Goal: Task Accomplishment & Management: Use online tool/utility

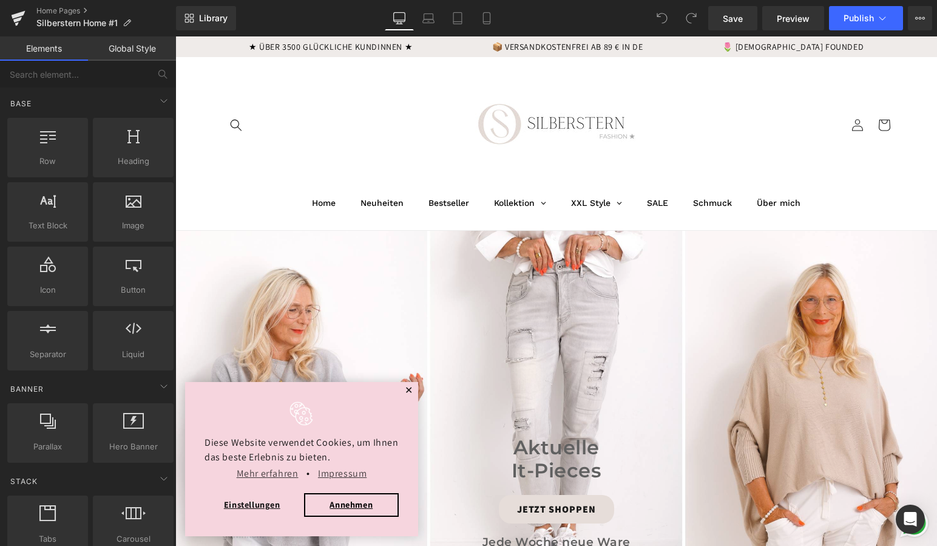
click at [409, 392] on span "✕" at bounding box center [409, 390] width 8 height 7
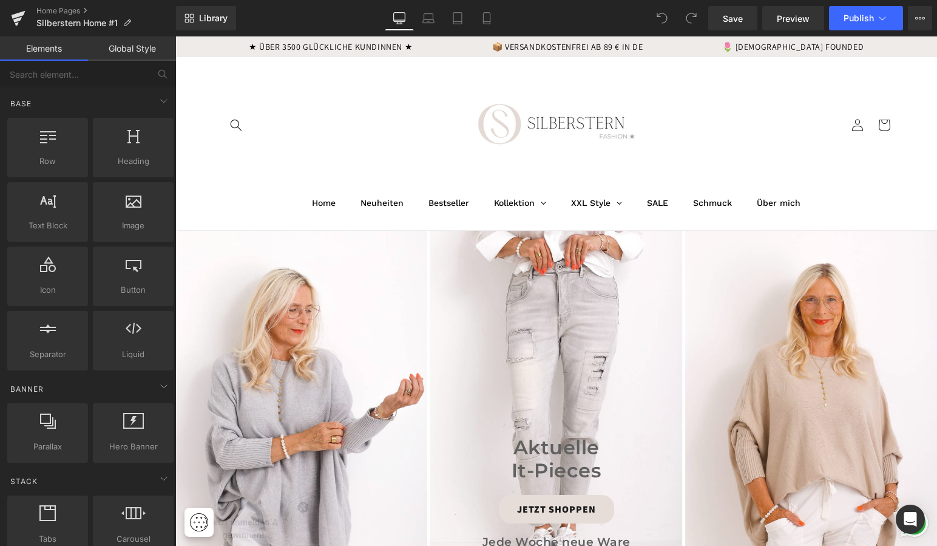
click at [286, 120] on header "Home Neuheiten Bestseller Kollektion Oberteile Alle Oberteile Neue Oberteile Bl…" at bounding box center [556, 143] width 728 height 173
click at [273, 129] on header "Home Neuheiten Bestseller Kollektion Oberteile Alle Oberteile Neue Oberteile Bl…" at bounding box center [556, 143] width 728 height 173
click at [412, 159] on header "Home Neuheiten Bestseller Kollektion Oberteile Alle Oberteile Neue Oberteile Bl…" at bounding box center [556, 143] width 728 height 173
click at [411, 152] on header "Home Neuheiten Bestseller Kollektion Oberteile Alle Oberteile Neue Oberteile Bl…" at bounding box center [556, 143] width 728 height 173
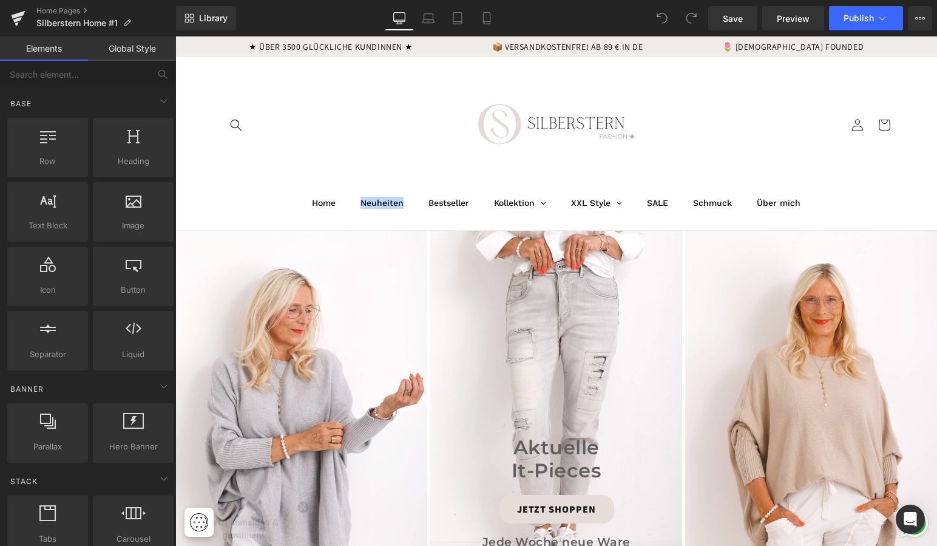
click at [411, 152] on header "Home Neuheiten Bestseller Kollektion Oberteile Alle Oberteile Neue Oberteile Bl…" at bounding box center [556, 143] width 728 height 173
click at [390, 149] on header "Home Neuheiten Bestseller Kollektion Oberteile Alle Oberteile Neue Oberteile Bl…" at bounding box center [556, 143] width 728 height 173
click at [334, 159] on header "Home Neuheiten Bestseller Kollektion Oberteile Alle Oberteile Neue Oberteile Bl…" at bounding box center [556, 143] width 728 height 173
click at [47, 10] on link "Home Pages" at bounding box center [106, 11] width 140 height 10
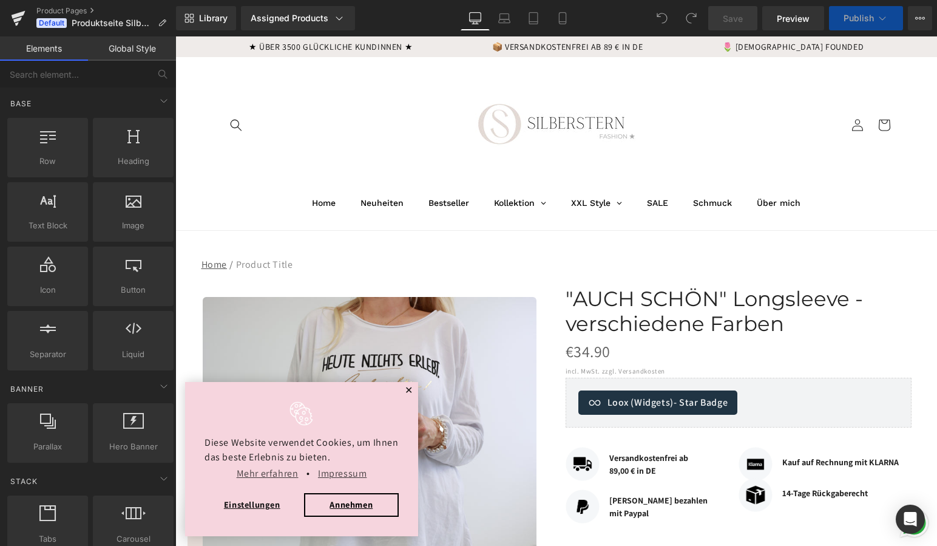
click at [409, 388] on span "✕" at bounding box center [409, 390] width 8 height 7
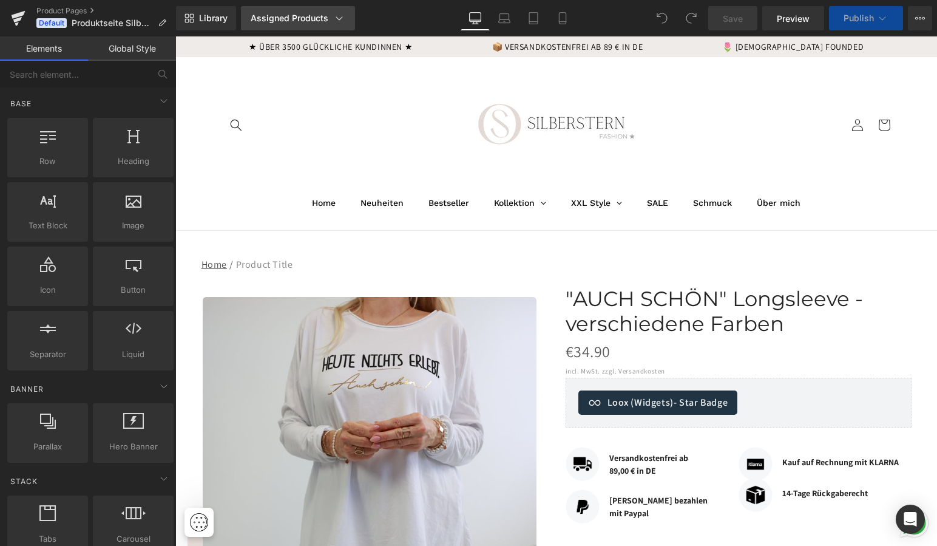
click at [335, 20] on icon at bounding box center [339, 18] width 12 height 12
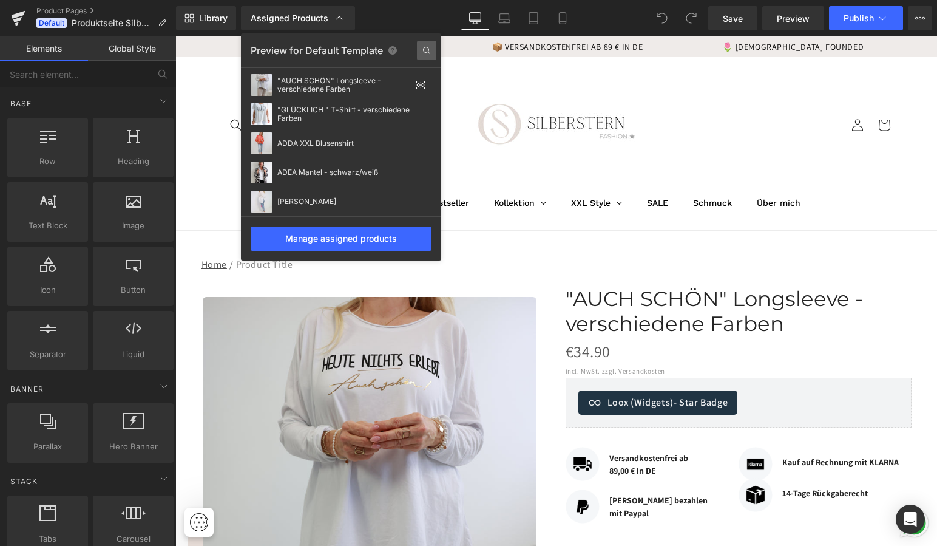
click at [430, 50] on icon at bounding box center [426, 50] width 19 height 19
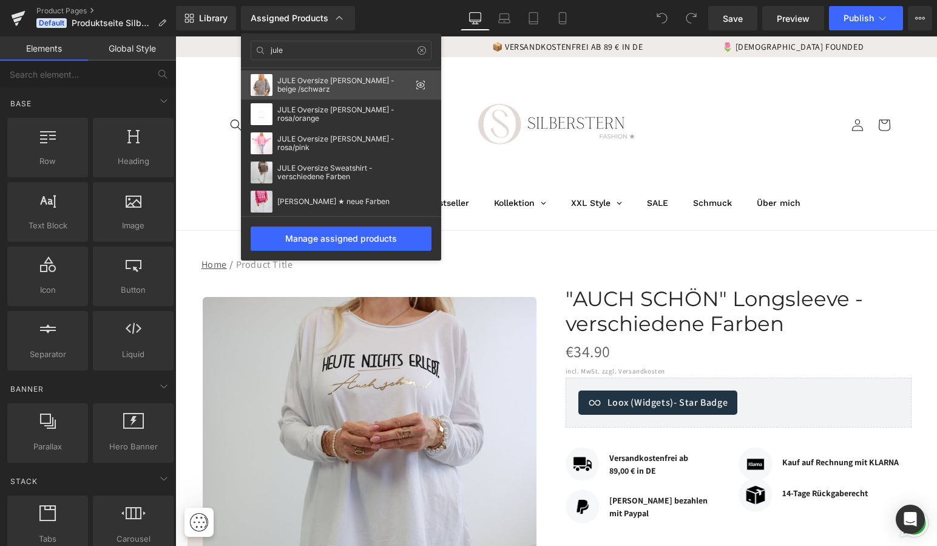
type input "jule"
click at [363, 81] on div "JULE Oversize leo Sweater - beige /schwarz" at bounding box center [344, 84] width 134 height 17
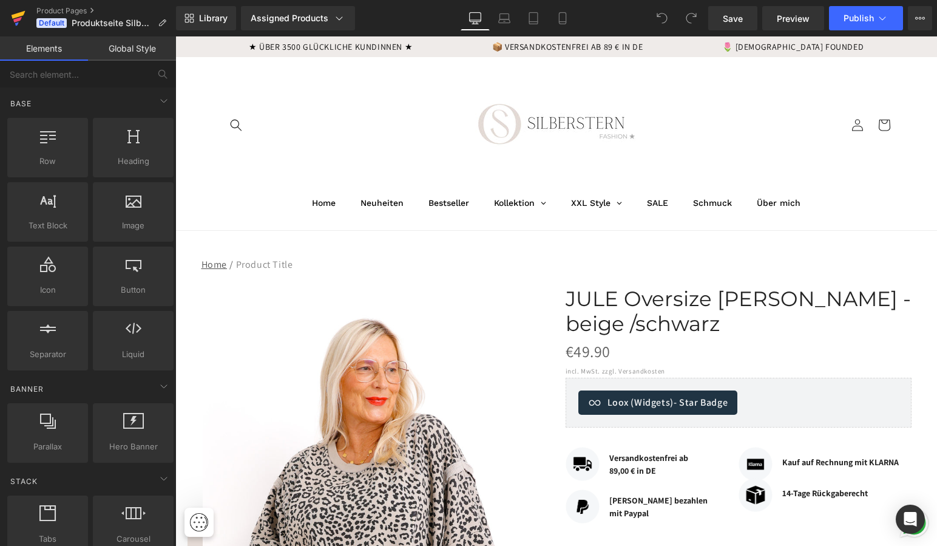
click at [16, 18] on icon at bounding box center [18, 18] width 15 height 30
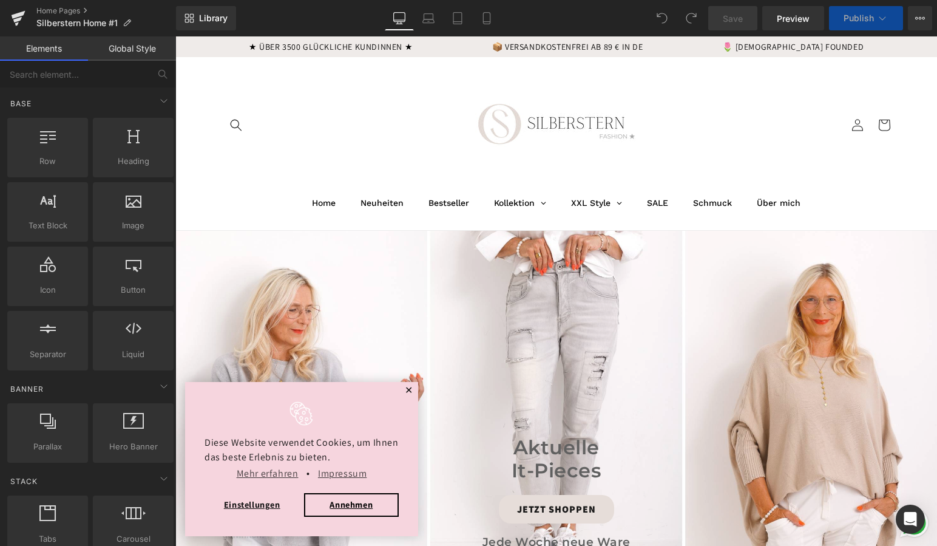
click at [409, 388] on span "✕" at bounding box center [409, 390] width 8 height 7
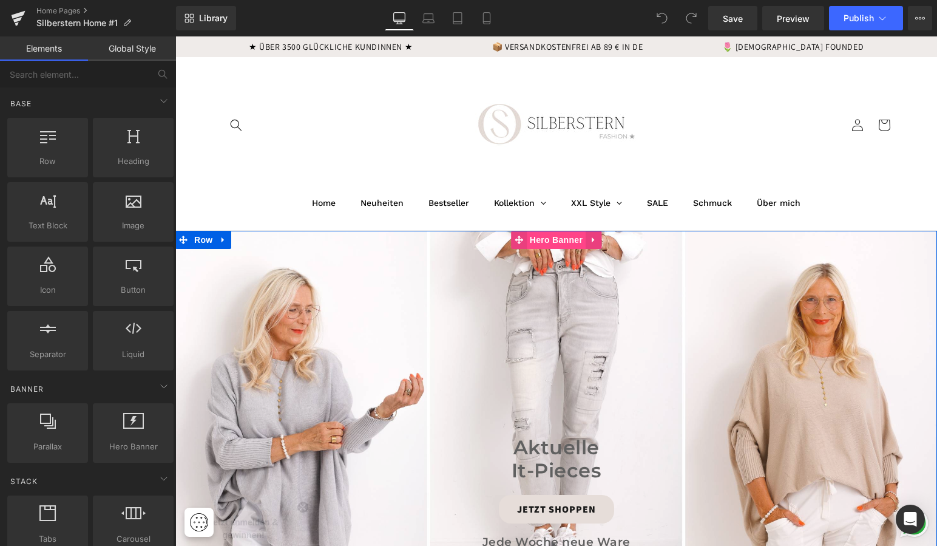
click at [547, 240] on span "Hero Banner" at bounding box center [556, 240] width 59 height 18
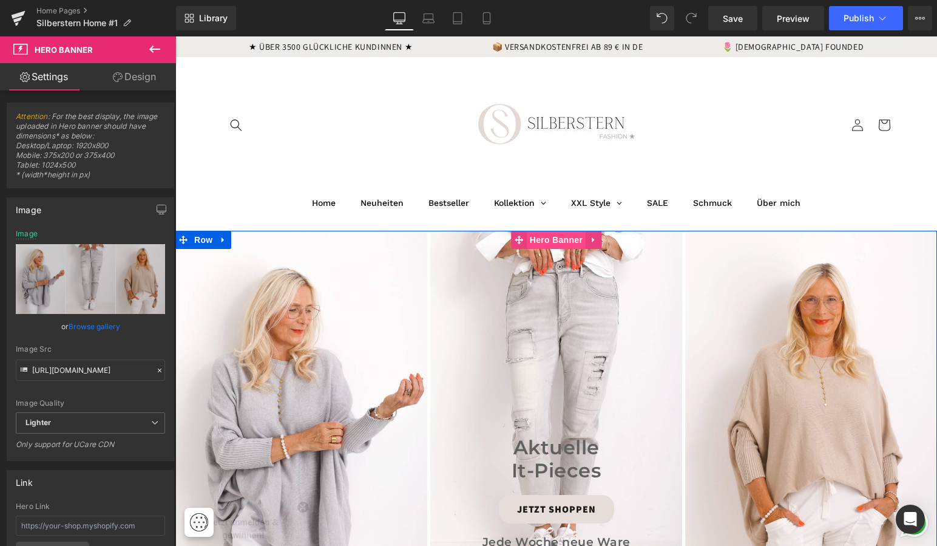
scroll to position [3, 0]
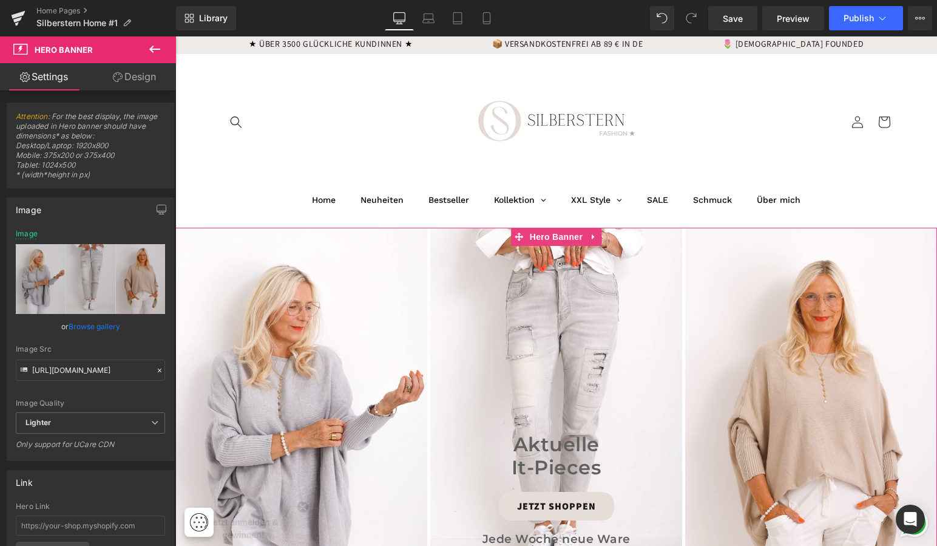
click at [138, 75] on link "Design" at bounding box center [134, 76] width 88 height 27
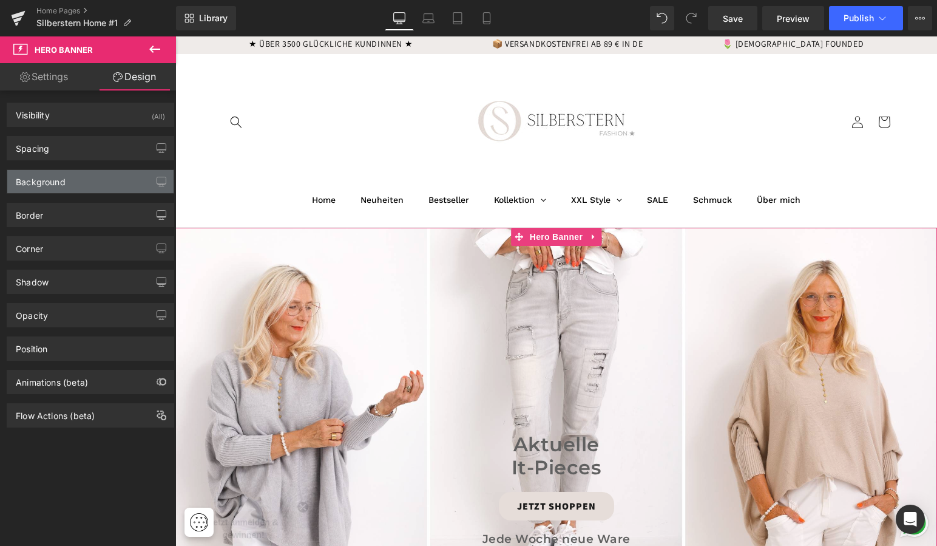
click at [104, 180] on div "Background" at bounding box center [90, 181] width 166 height 23
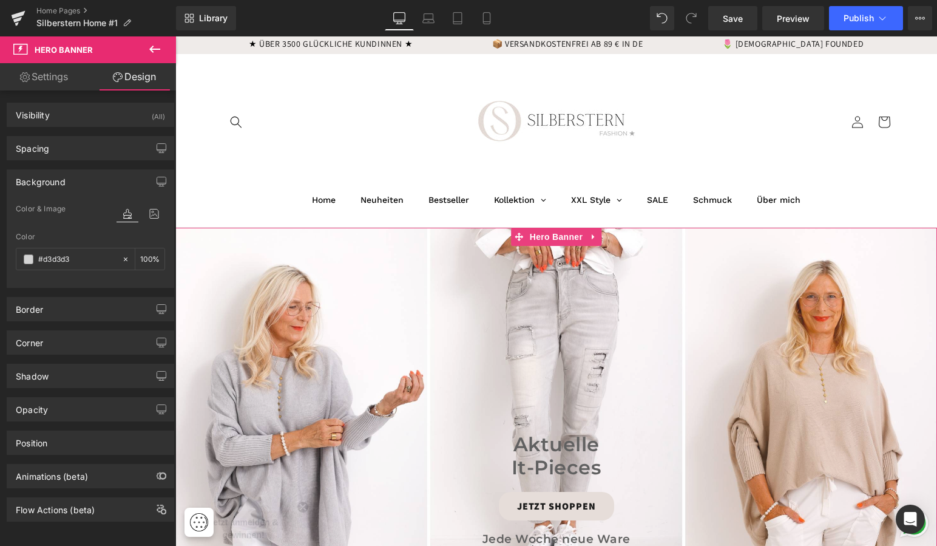
scroll to position [4, 0]
click at [121, 255] on icon at bounding box center [125, 258] width 8 height 8
click at [739, 19] on span "Save" at bounding box center [733, 18] width 20 height 13
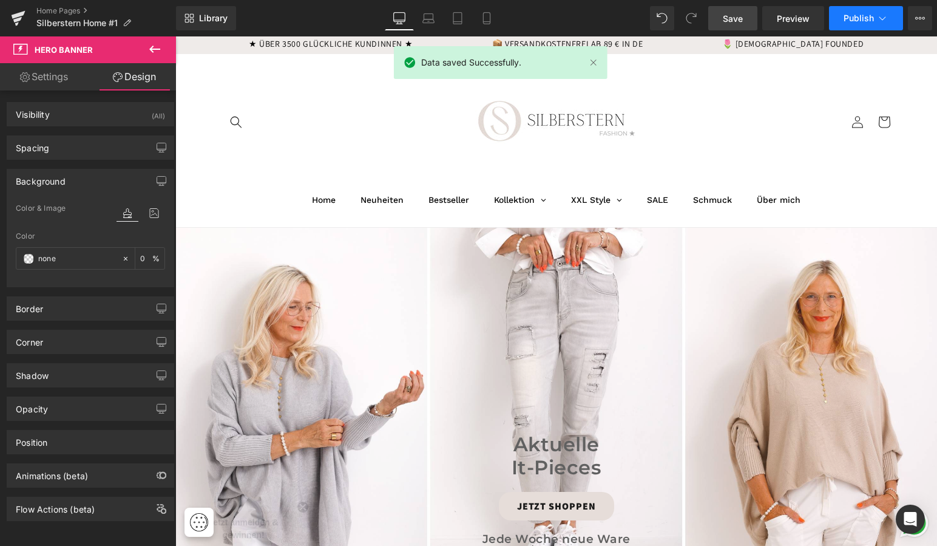
click at [857, 16] on span "Publish" at bounding box center [859, 18] width 30 height 10
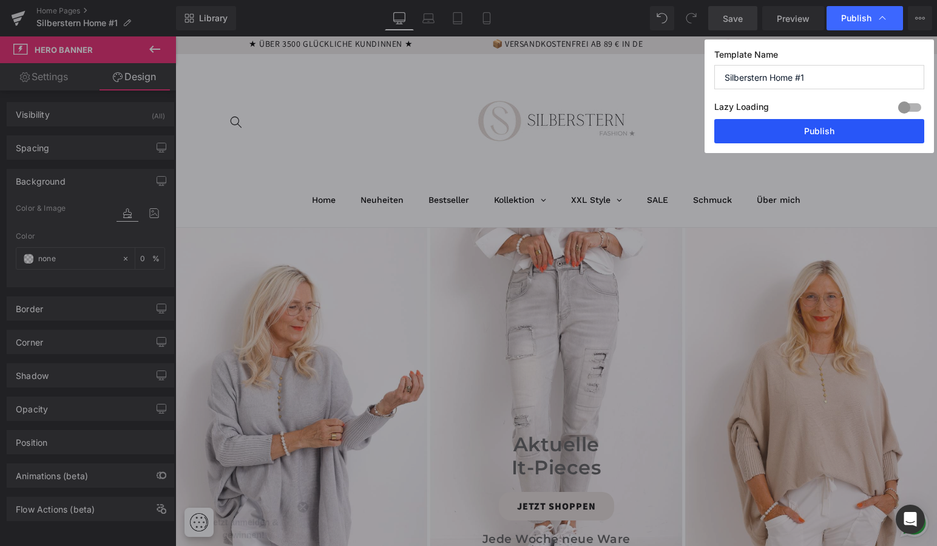
drag, startPoint x: 760, startPoint y: 131, endPoint x: 584, endPoint y: 94, distance: 179.8
click at [760, 131] on button "Publish" at bounding box center [819, 131] width 210 height 24
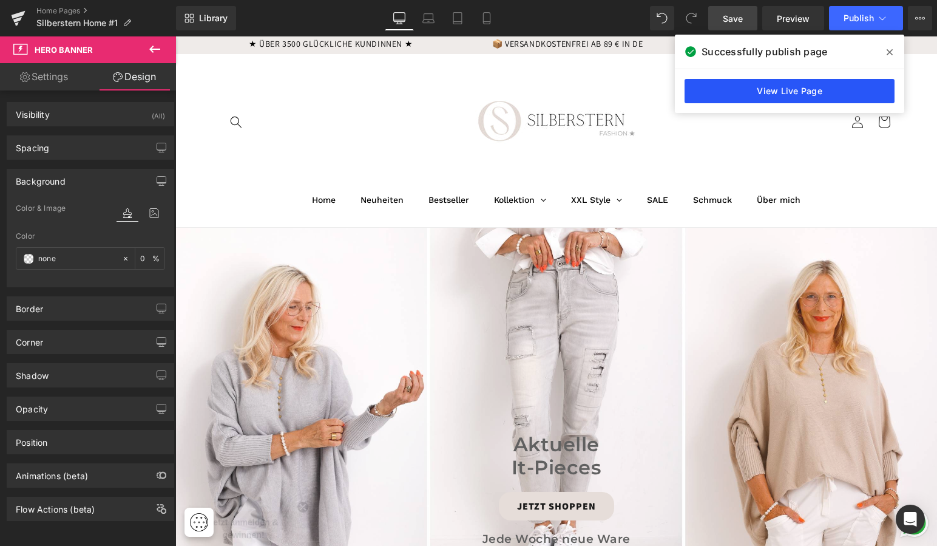
click at [777, 88] on link "View Live Page" at bounding box center [790, 91] width 210 height 24
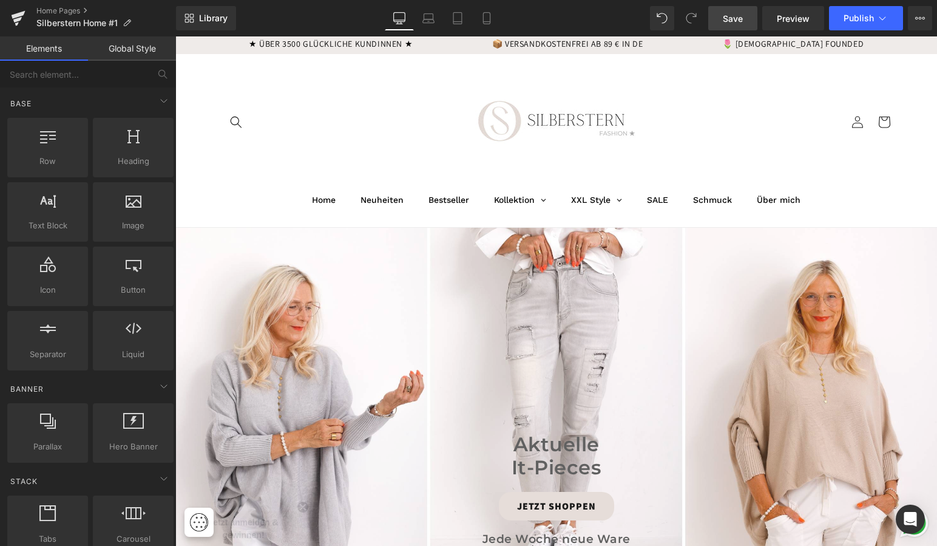
click at [263, 139] on header "Home Neuheiten Bestseller Kollektion Oberteile Alle Oberteile Neue Oberteile Bl…" at bounding box center [556, 140] width 728 height 173
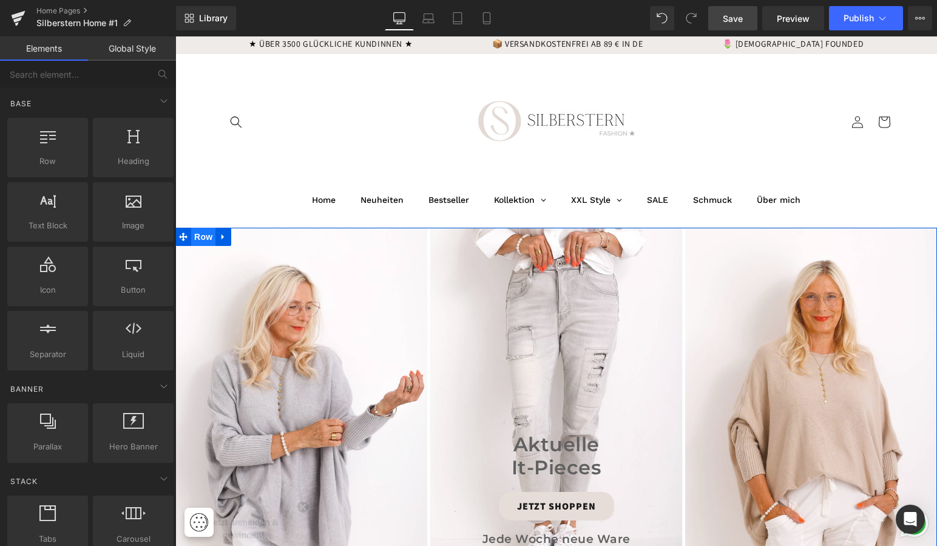
click at [200, 239] on span "Row" at bounding box center [203, 237] width 24 height 18
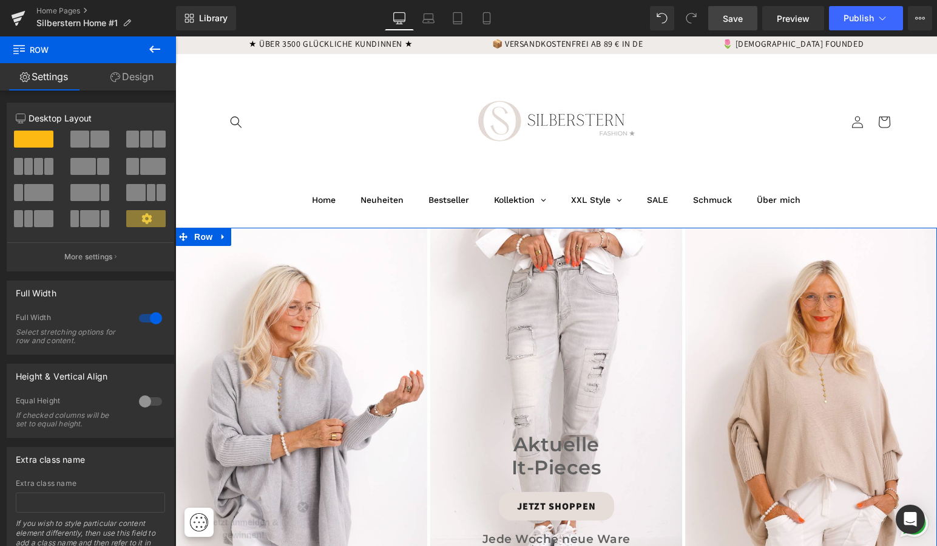
click at [138, 77] on link "Design" at bounding box center [132, 76] width 88 height 27
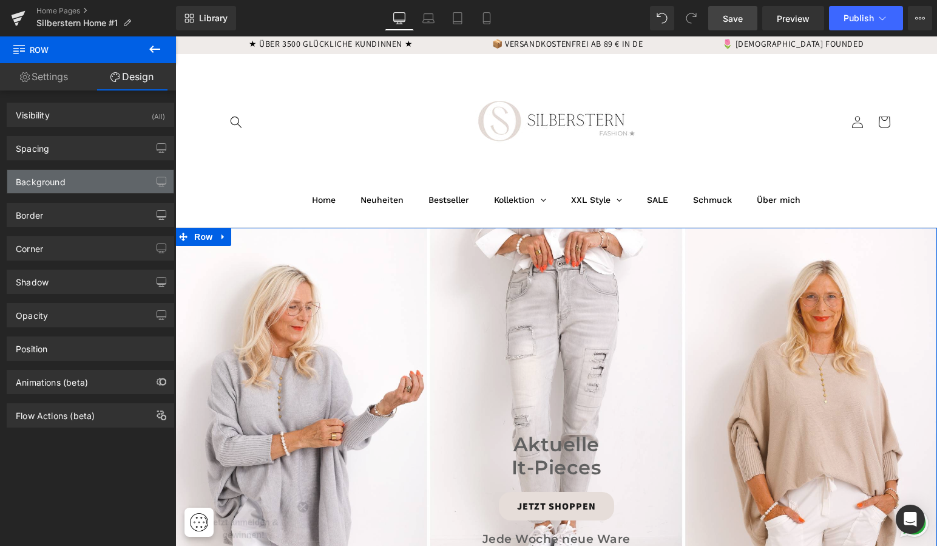
click at [101, 176] on div "Background" at bounding box center [90, 181] width 166 height 23
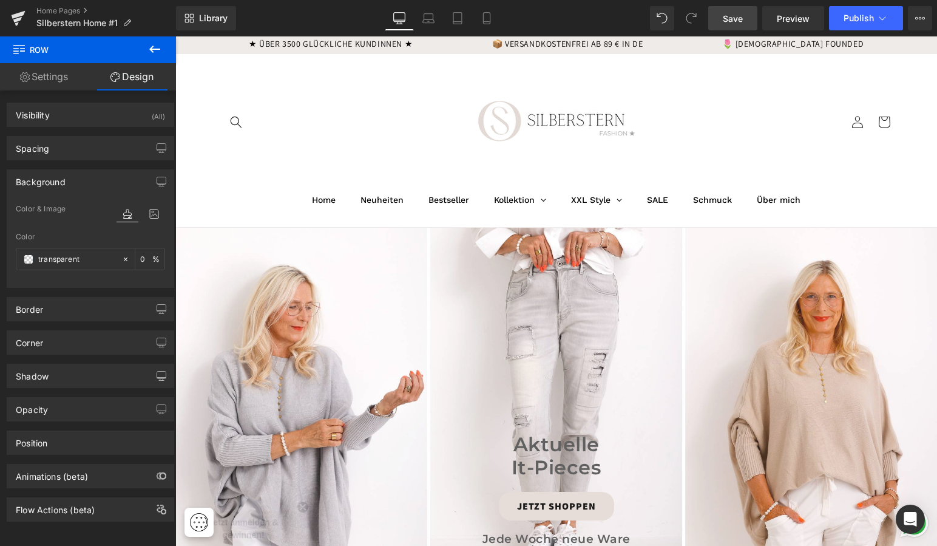
click at [214, 163] on header "Home Neuheiten Bestseller Kollektion Oberteile Alle Oberteile Neue Oberteile Bl…" at bounding box center [556, 140] width 728 height 173
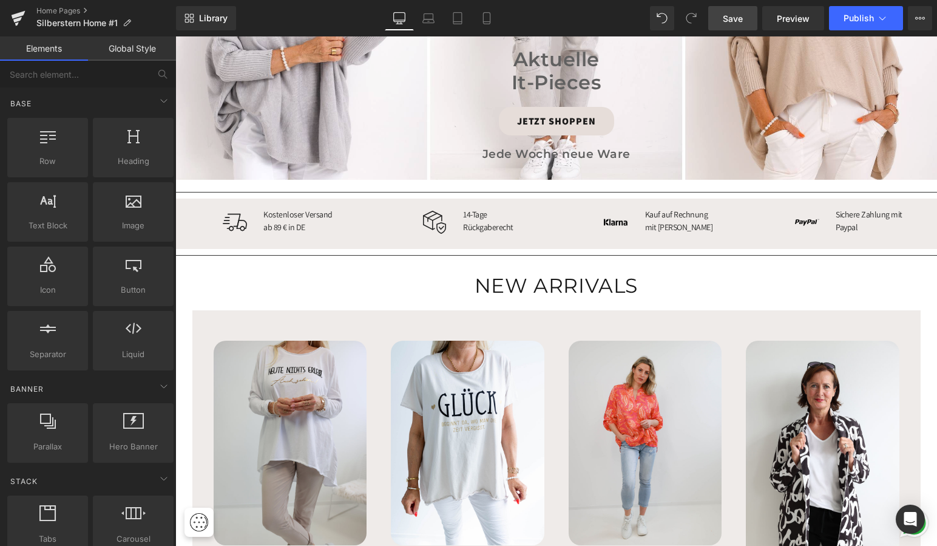
scroll to position [390, 0]
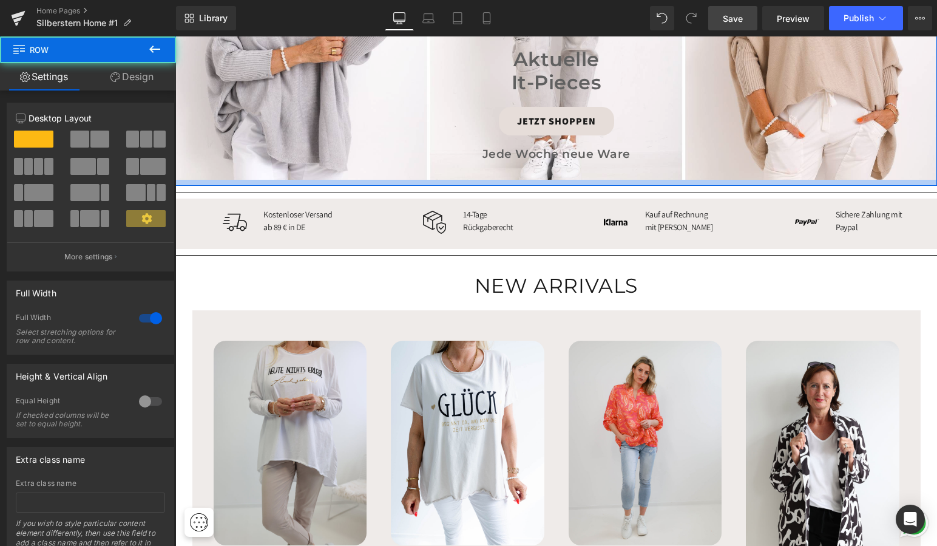
click at [195, 180] on div at bounding box center [556, 183] width 762 height 6
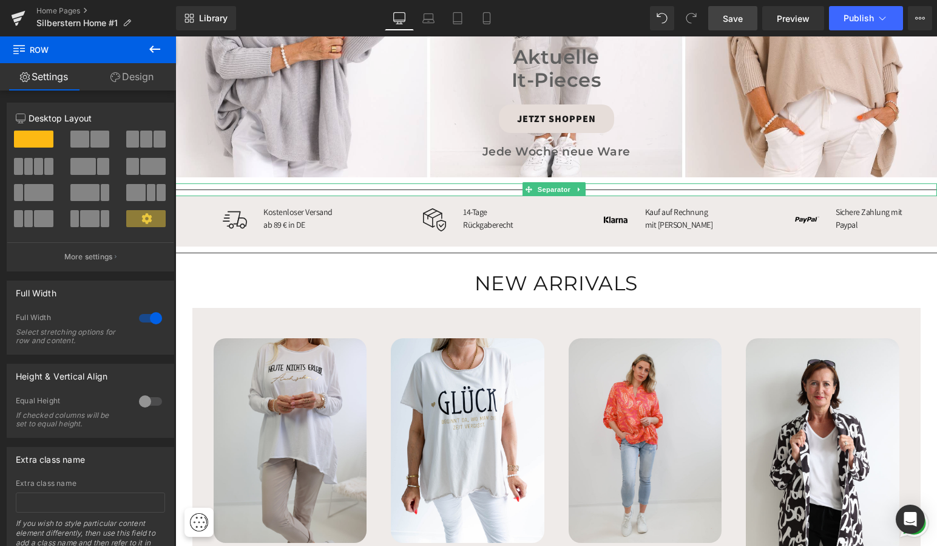
click at [194, 189] on hr at bounding box center [556, 192] width 762 height 7
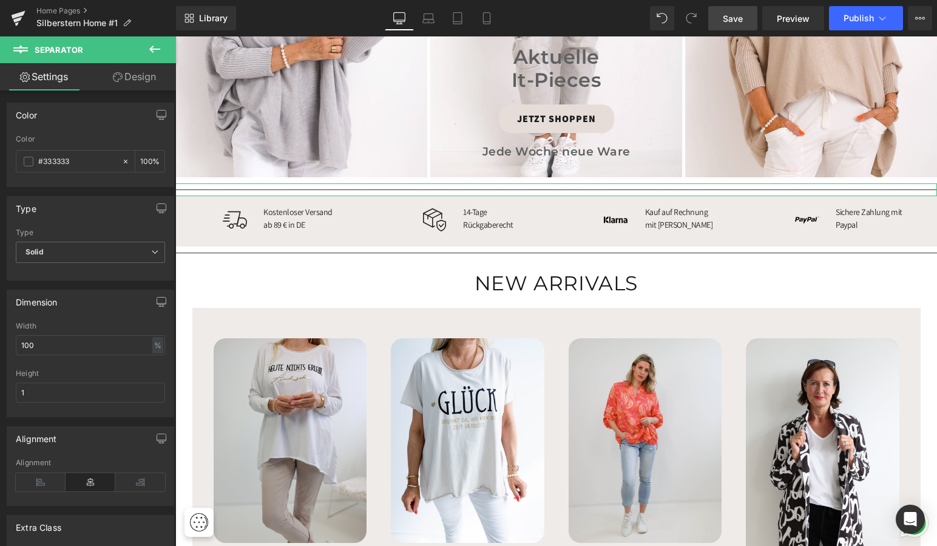
click at [140, 78] on link "Design" at bounding box center [134, 76] width 88 height 27
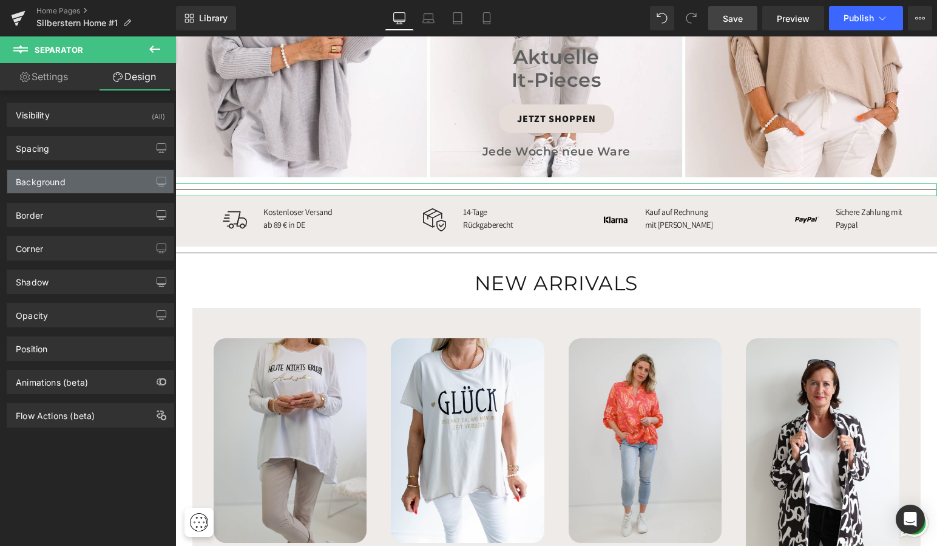
click at [75, 179] on div "Background" at bounding box center [90, 181] width 166 height 23
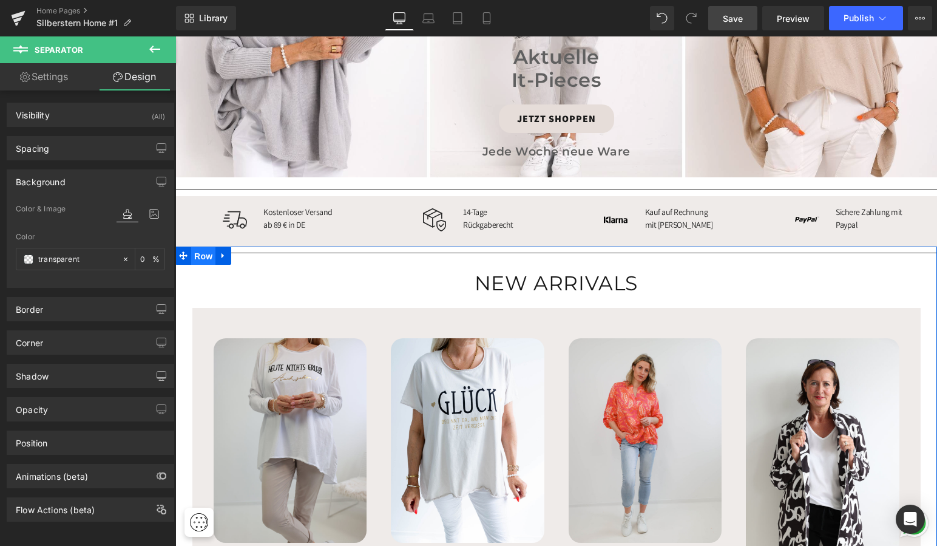
click at [203, 251] on span "Row" at bounding box center [203, 256] width 24 height 18
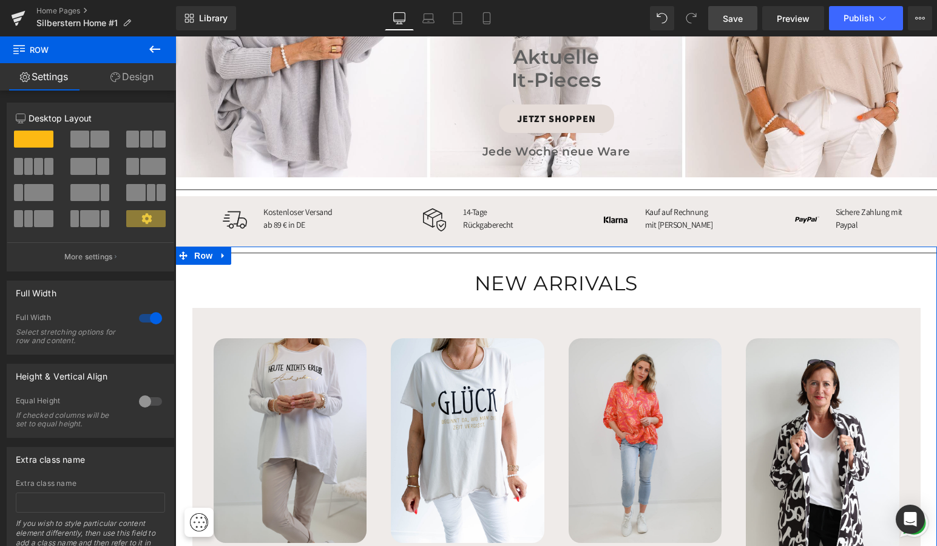
click at [131, 74] on link "Design" at bounding box center [132, 76] width 88 height 27
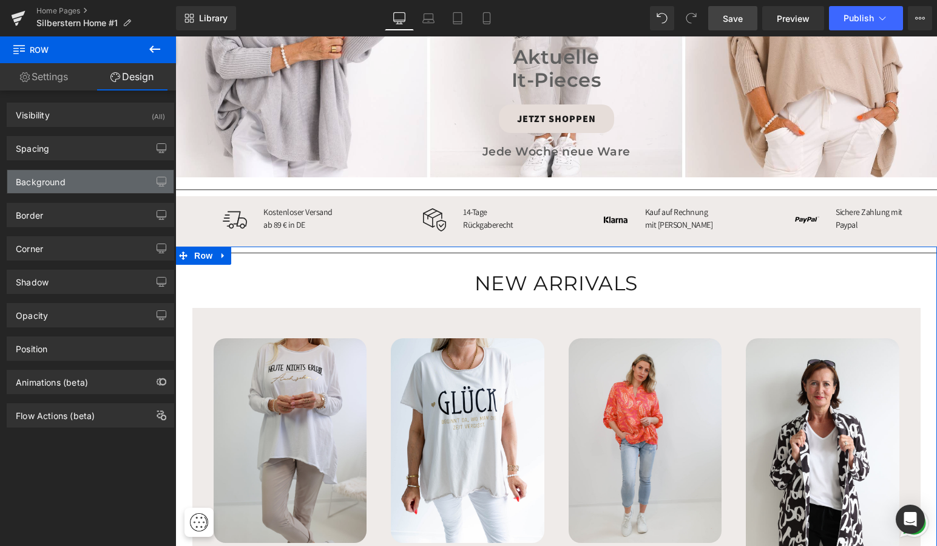
click at [106, 182] on div "Background" at bounding box center [90, 181] width 166 height 23
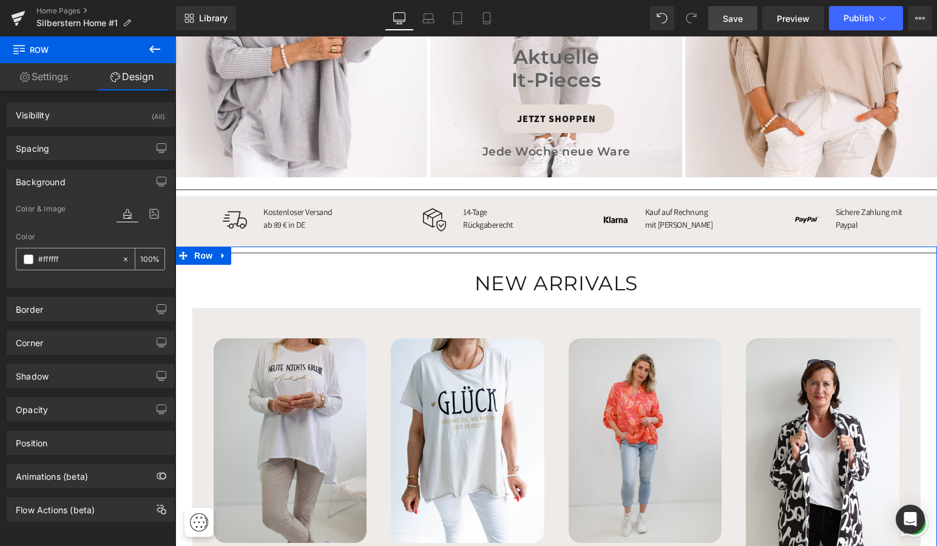
click at [121, 260] on icon at bounding box center [125, 259] width 8 height 8
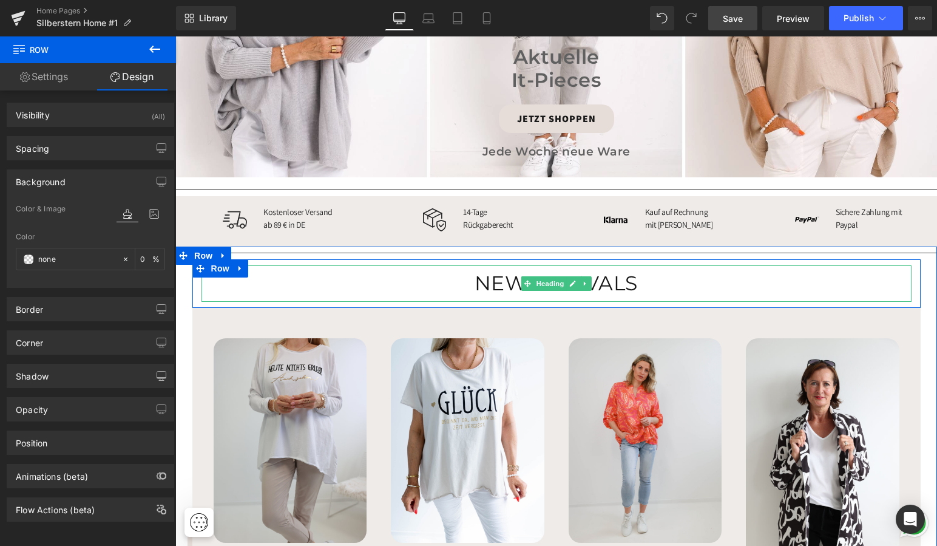
click at [274, 283] on h3 "NEW ARRIVALS" at bounding box center [557, 283] width 710 height 24
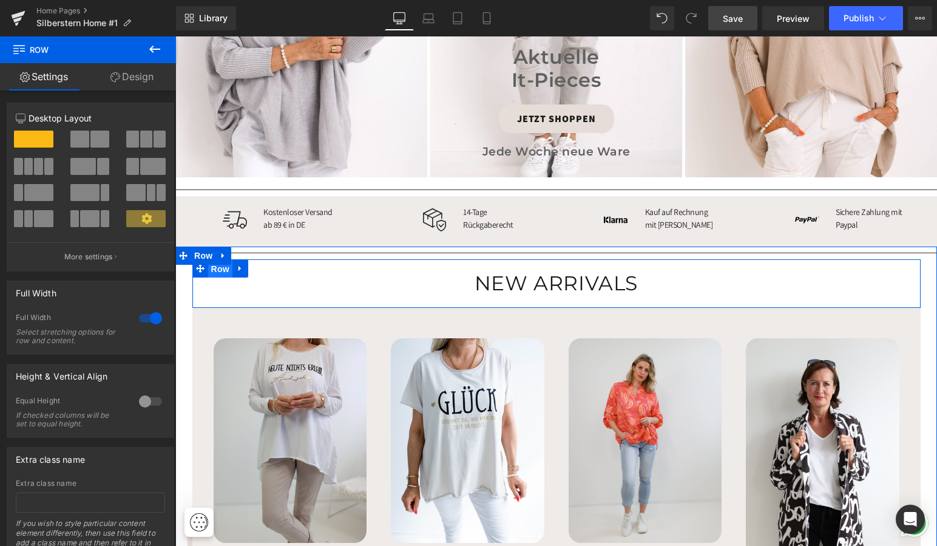
click at [217, 263] on span "Row" at bounding box center [220, 269] width 24 height 18
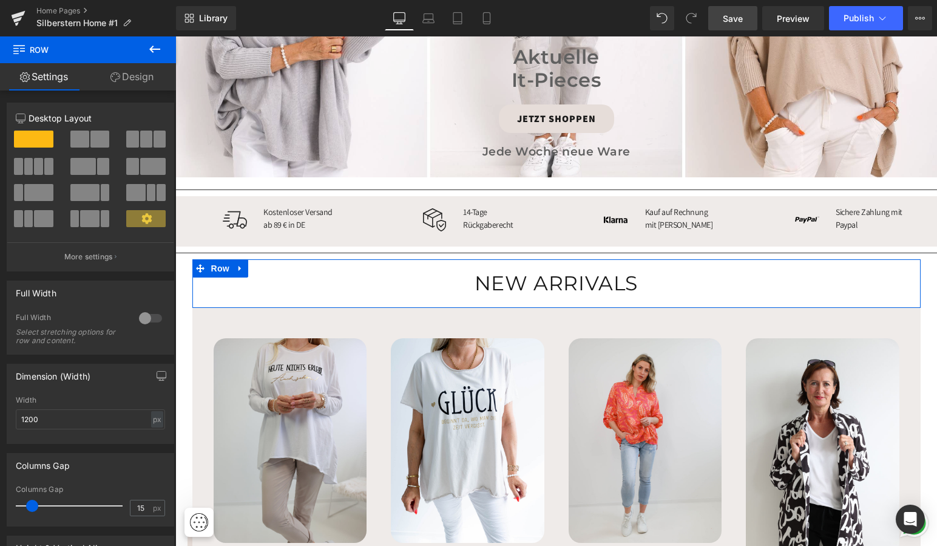
click at [133, 74] on link "Design" at bounding box center [132, 76] width 88 height 27
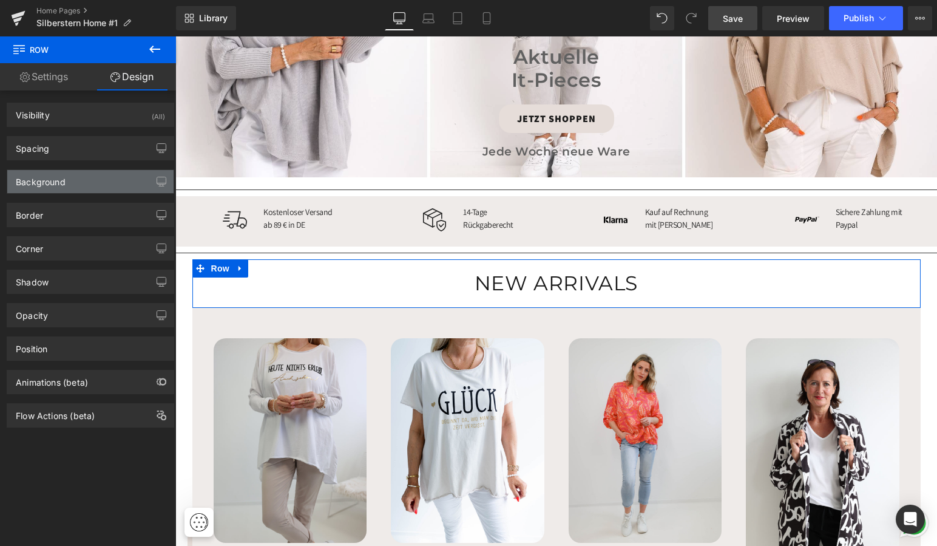
click at [104, 183] on div "Background" at bounding box center [90, 181] width 166 height 23
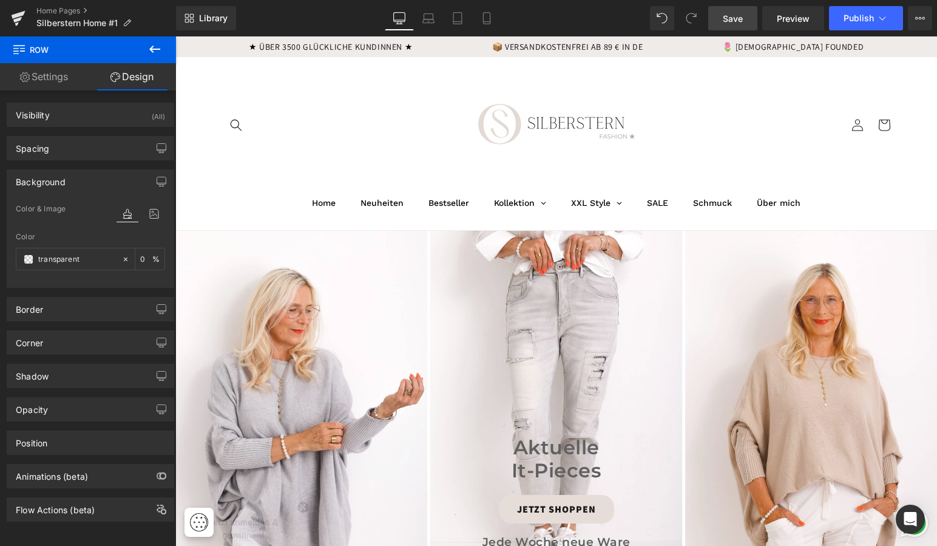
scroll to position [0, 0]
click at [232, 122] on icon "Suchen" at bounding box center [235, 124] width 13 height 13
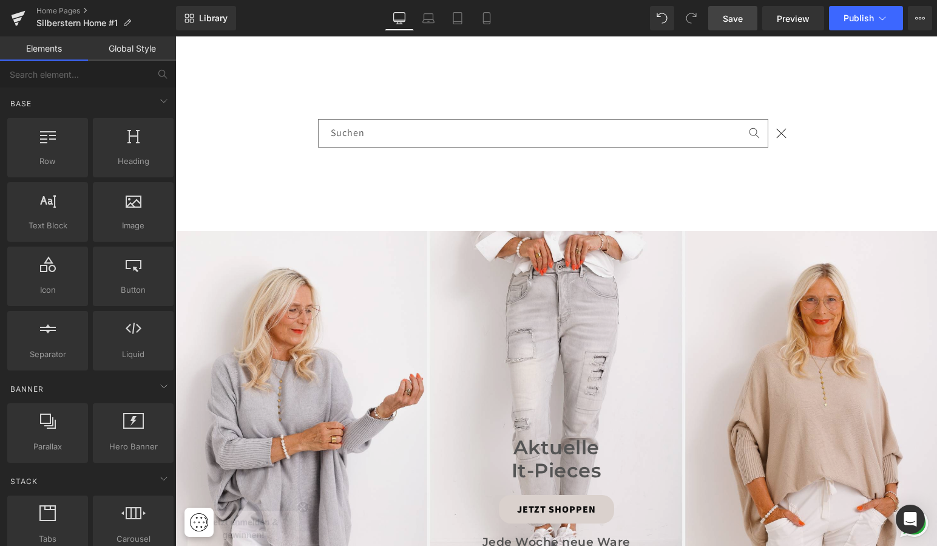
click at [734, 13] on span "Save" at bounding box center [733, 18] width 20 height 13
click at [847, 19] on span "Publish" at bounding box center [859, 18] width 30 height 10
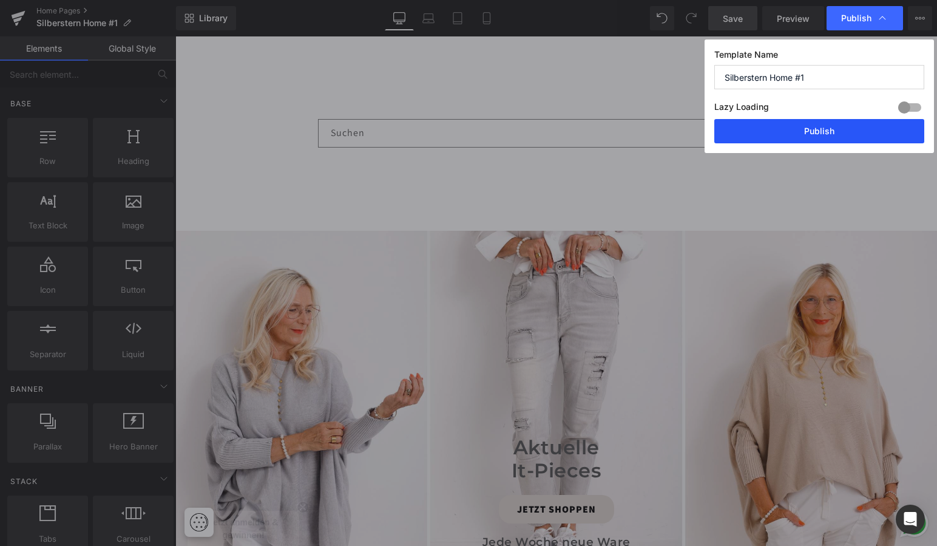
click at [798, 126] on button "Publish" at bounding box center [819, 131] width 210 height 24
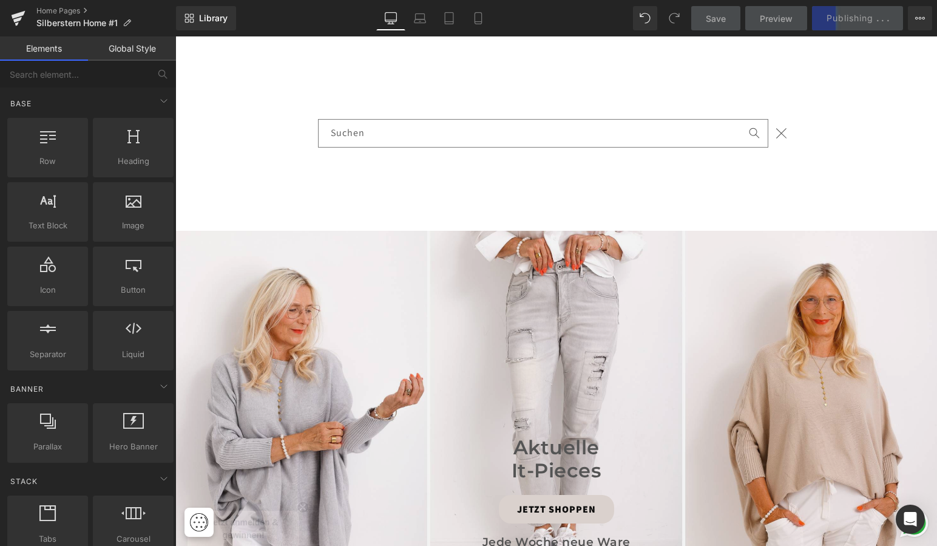
click at [777, 131] on use "Schließen" at bounding box center [781, 133] width 10 height 10
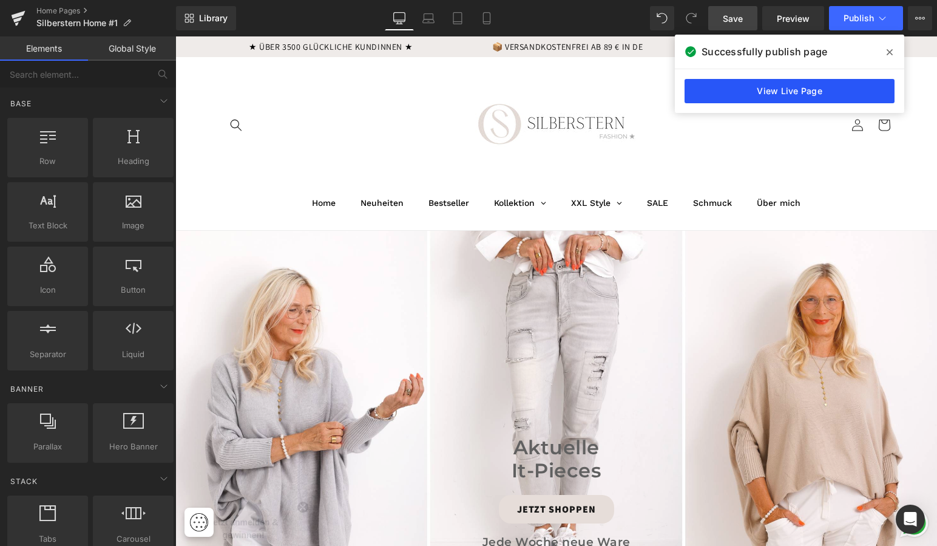
click at [779, 90] on link "View Live Page" at bounding box center [790, 91] width 210 height 24
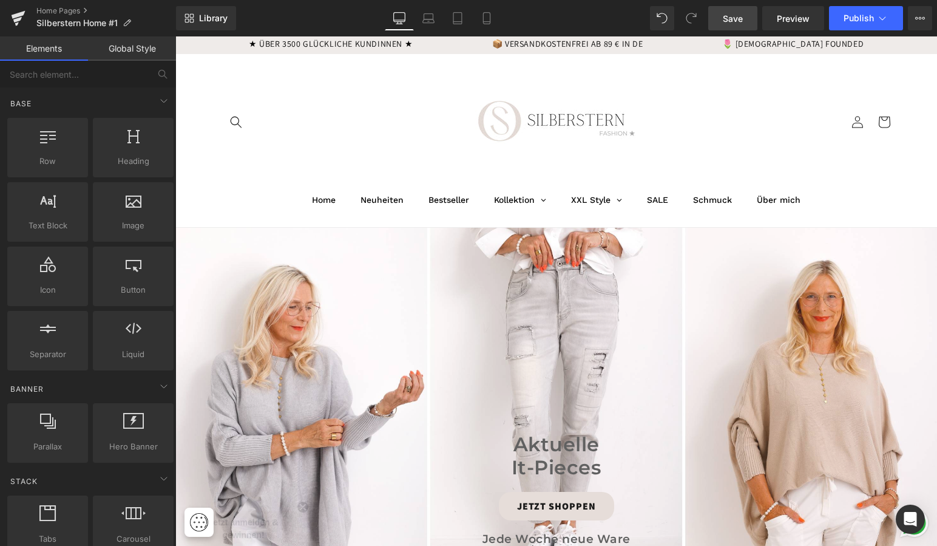
scroll to position [5, 0]
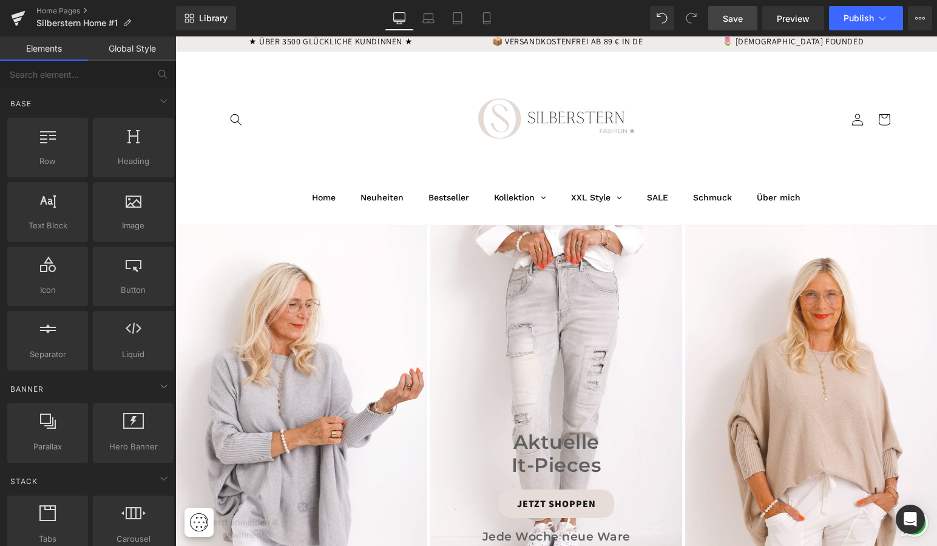
click at [144, 46] on link "Global Style" at bounding box center [132, 48] width 88 height 24
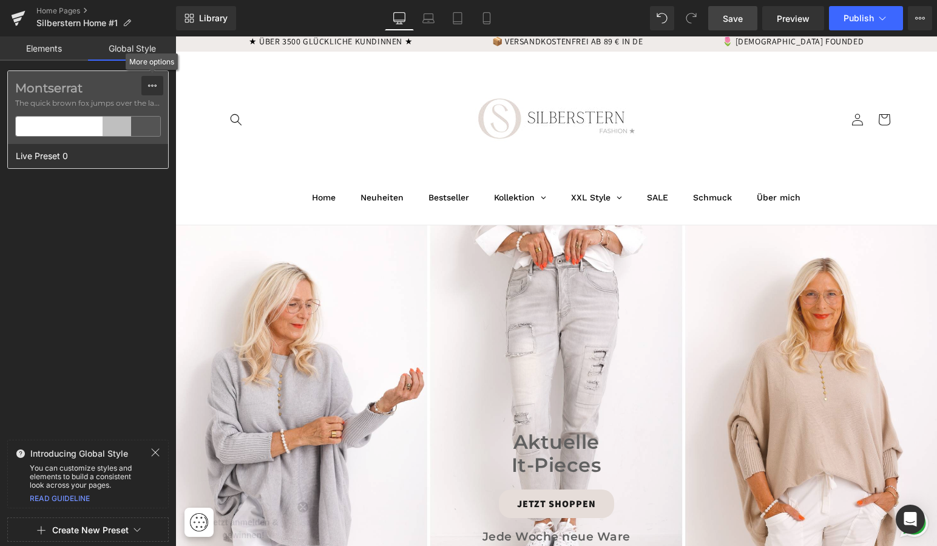
click at [152, 81] on icon at bounding box center [153, 86] width 10 height 10
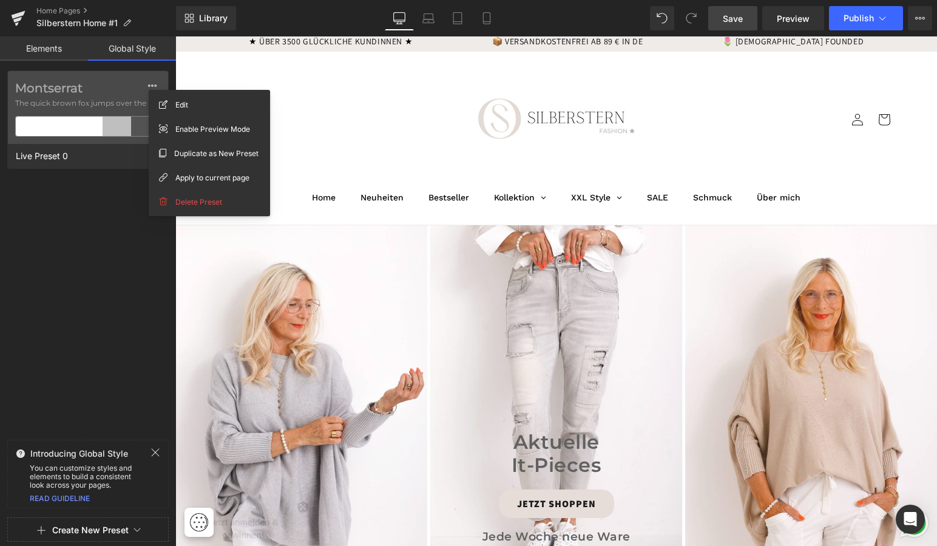
click at [126, 50] on link "Global Style" at bounding box center [132, 48] width 88 height 24
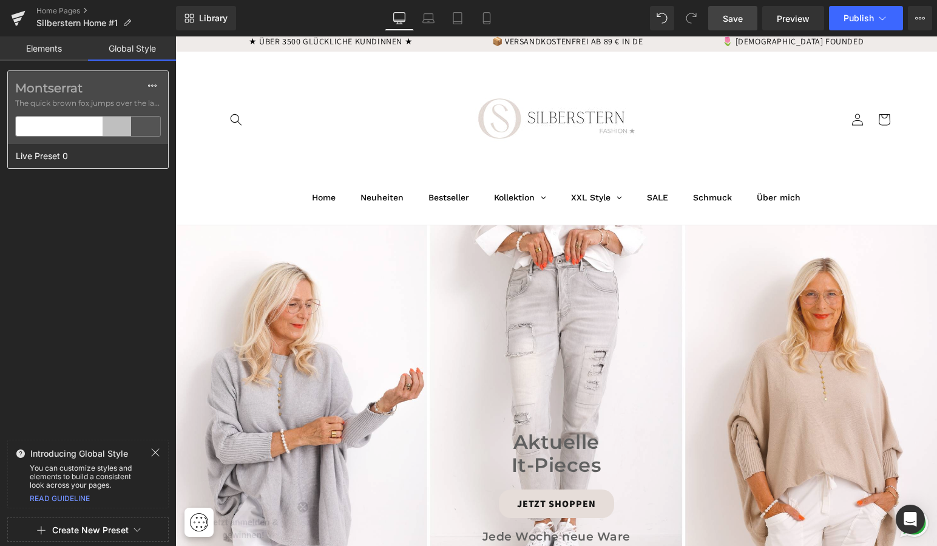
click at [91, 132] on div at bounding box center [87, 126] width 29 height 19
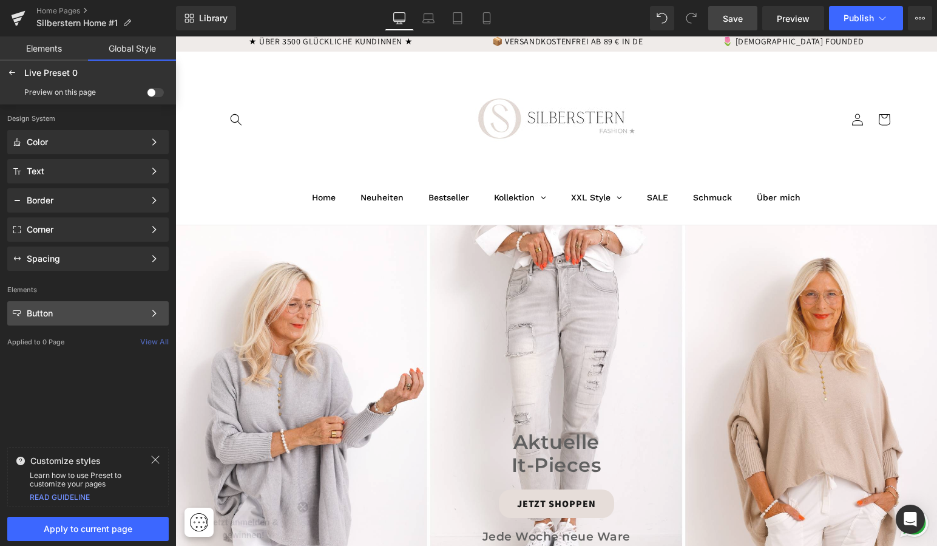
click at [67, 316] on div "Button" at bounding box center [86, 313] width 118 height 10
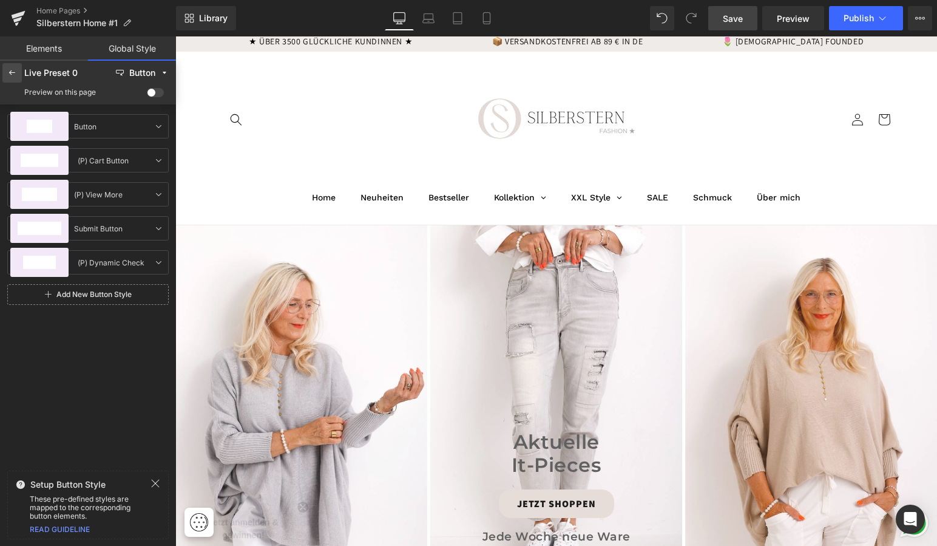
click at [14, 71] on icon at bounding box center [12, 73] width 10 height 10
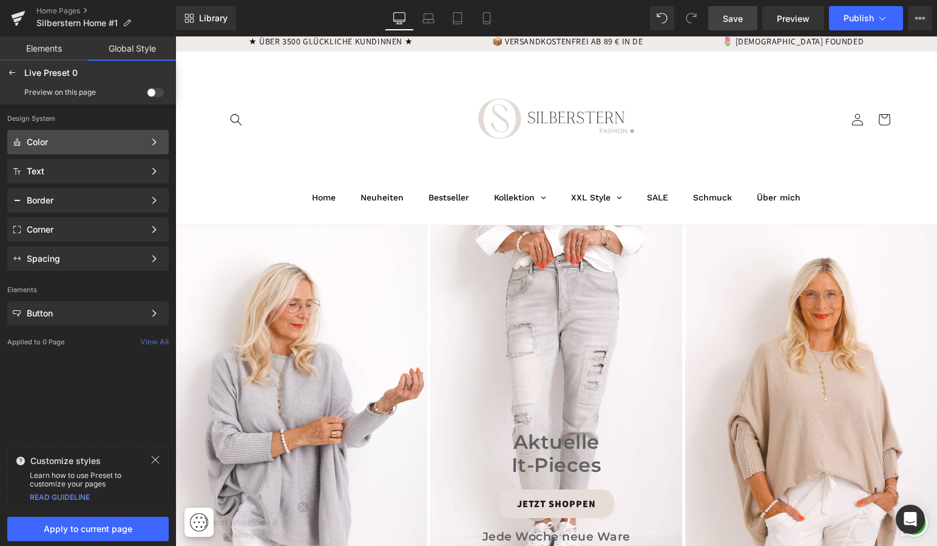
click at [51, 143] on div "Color" at bounding box center [86, 142] width 118 height 10
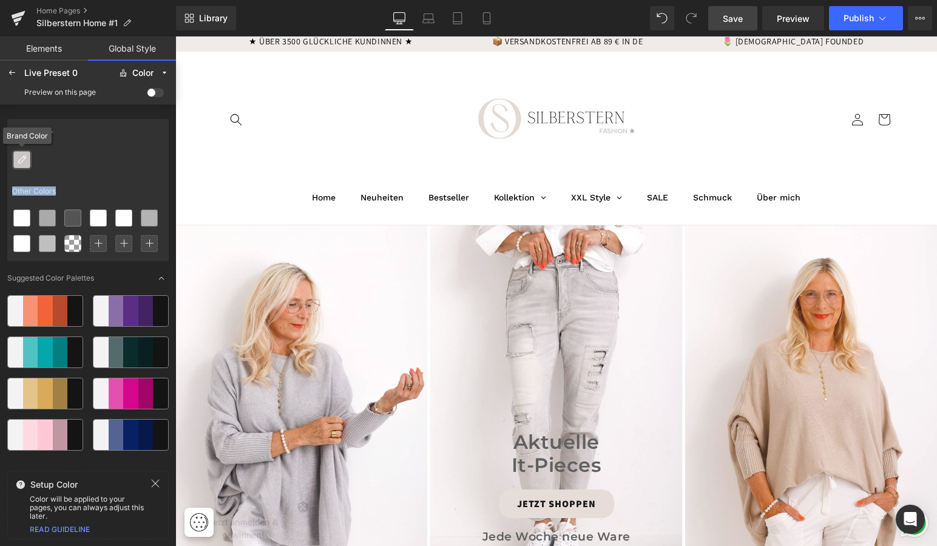
drag, startPoint x: 72, startPoint y: 243, endPoint x: 22, endPoint y: 155, distance: 101.1
click at [68, 152] on div at bounding box center [87, 159] width 161 height 25
click at [25, 160] on icon at bounding box center [22, 160] width 10 height 10
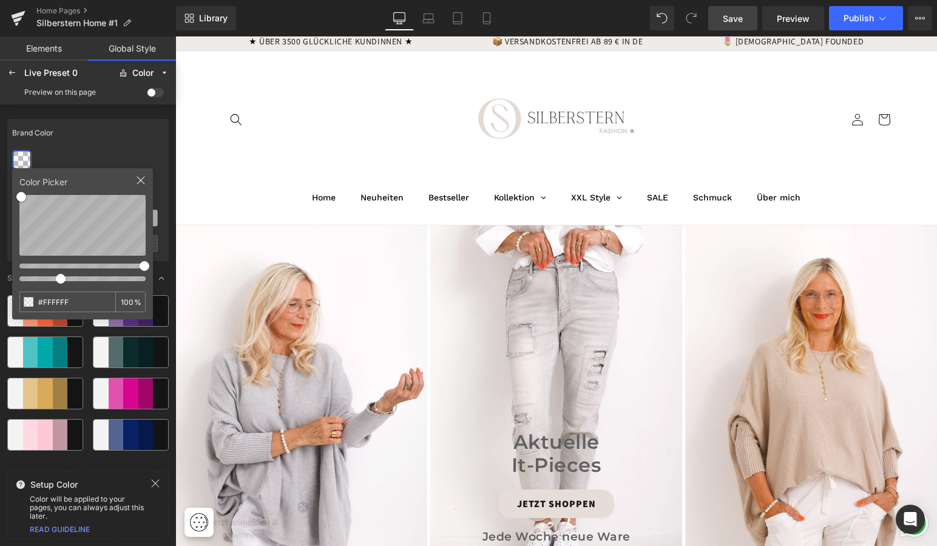
click at [60, 279] on div at bounding box center [82, 277] width 126 height 13
click at [112, 135] on div "Brand Color" at bounding box center [87, 133] width 161 height 28
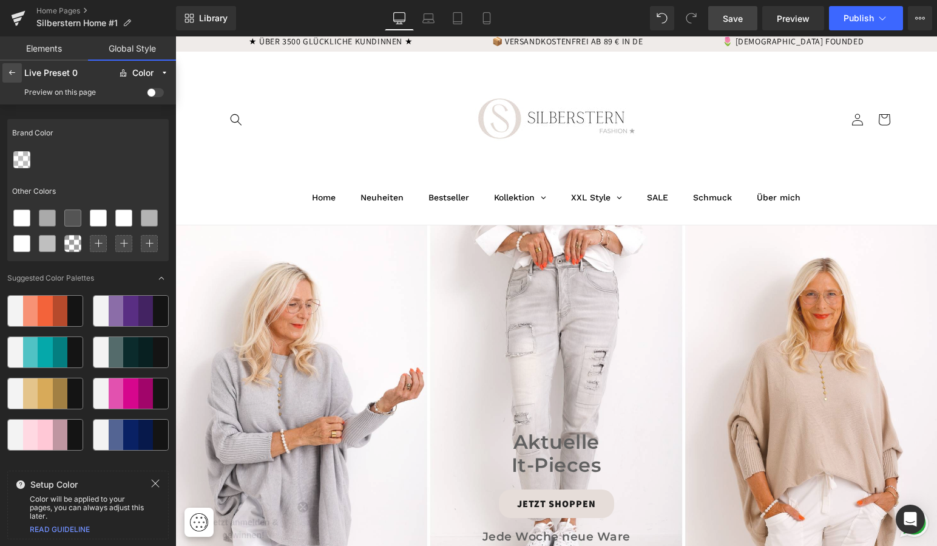
click at [14, 73] on icon at bounding box center [12, 73] width 10 height 10
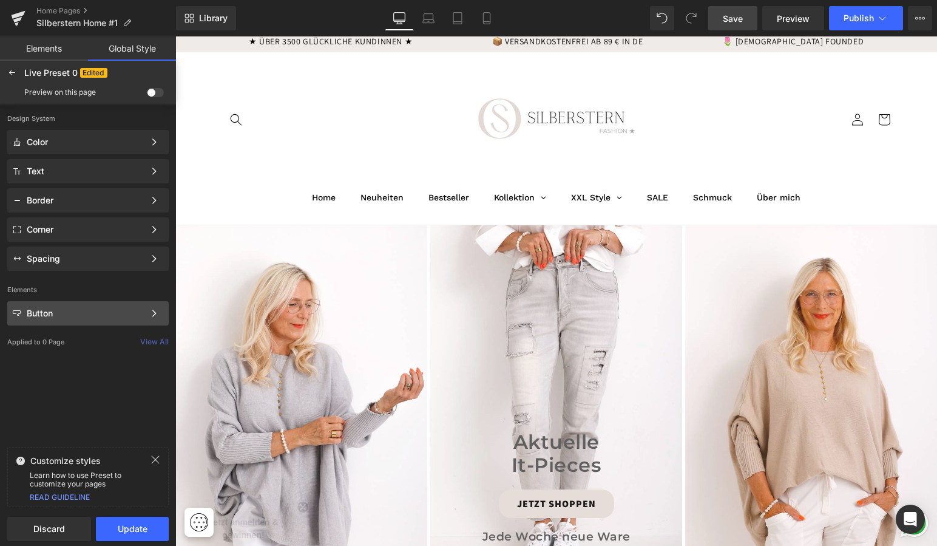
click at [79, 313] on div "Button" at bounding box center [86, 313] width 118 height 10
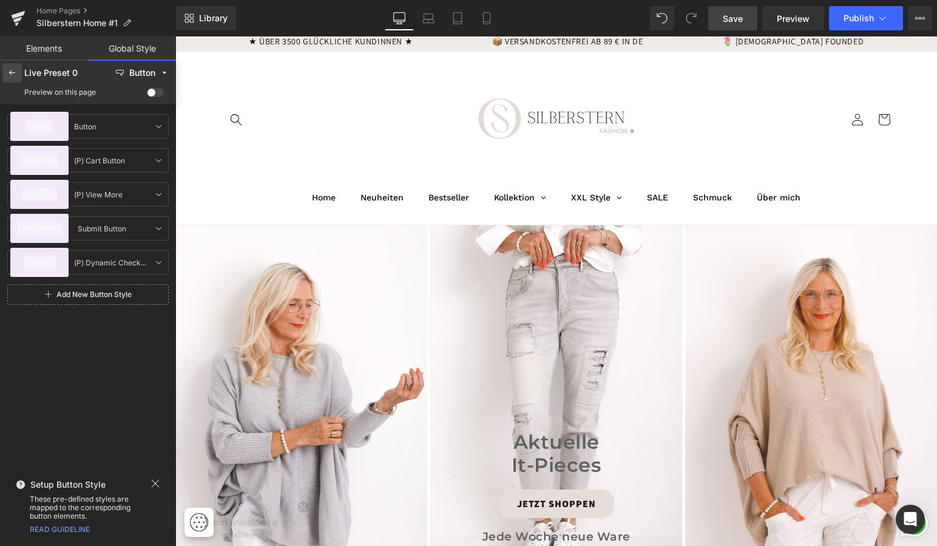
click at [10, 70] on icon at bounding box center [12, 73] width 10 height 10
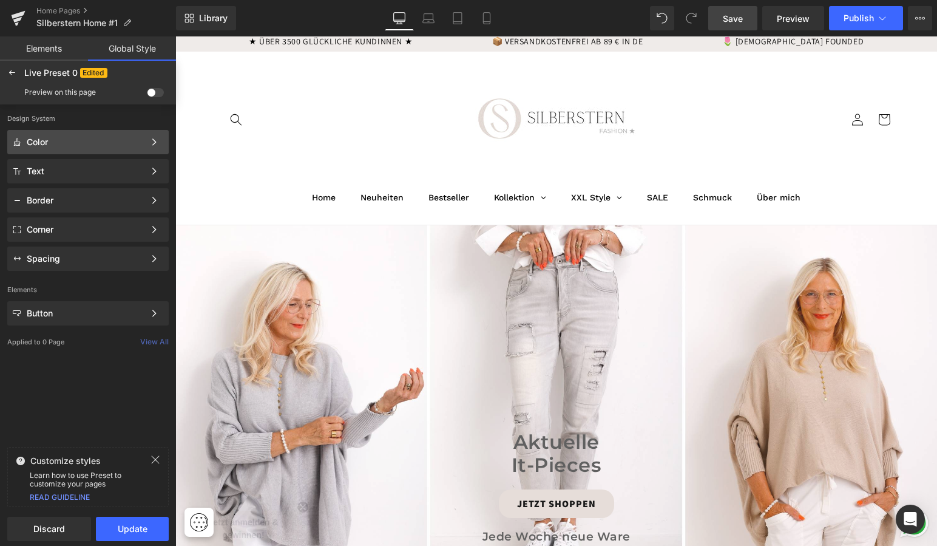
click at [89, 138] on div "Color" at bounding box center [86, 142] width 118 height 10
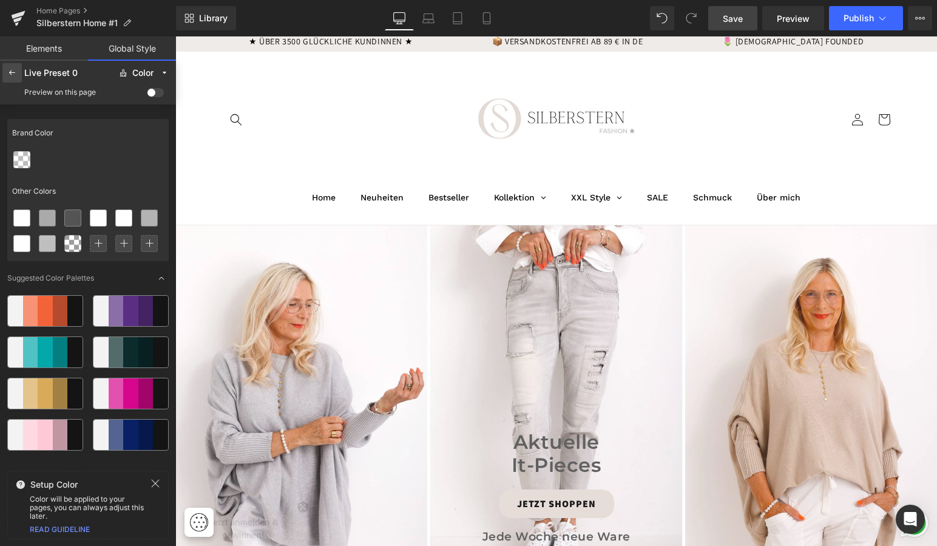
click at [10, 71] on icon at bounding box center [12, 73] width 10 height 10
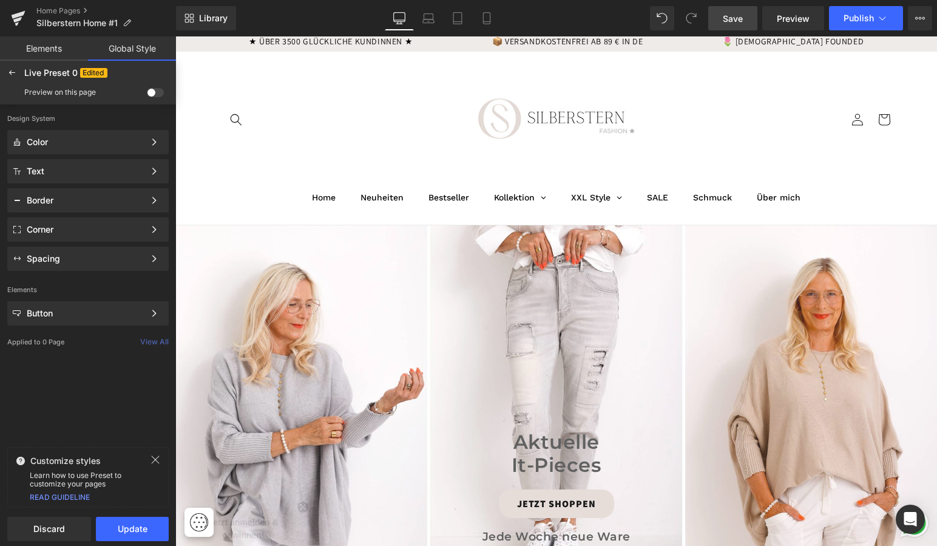
click at [45, 50] on link "Elements" at bounding box center [44, 48] width 88 height 24
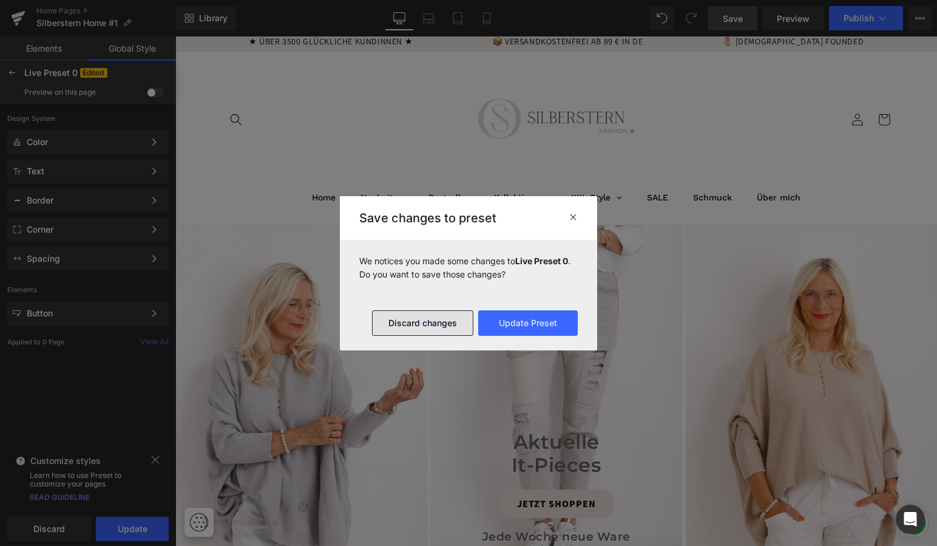
click at [418, 321] on button "Discard changes" at bounding box center [422, 322] width 101 height 25
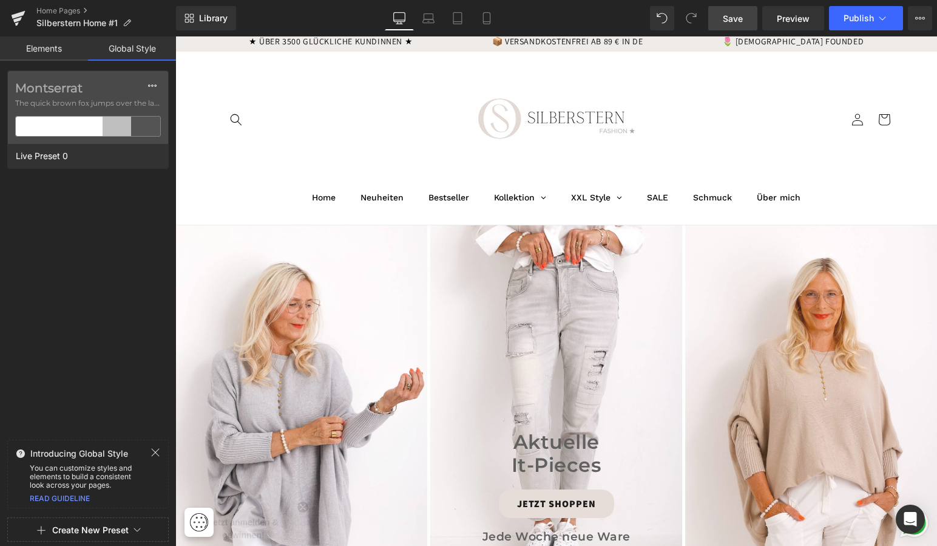
click at [44, 47] on link "Elements" at bounding box center [44, 48] width 88 height 24
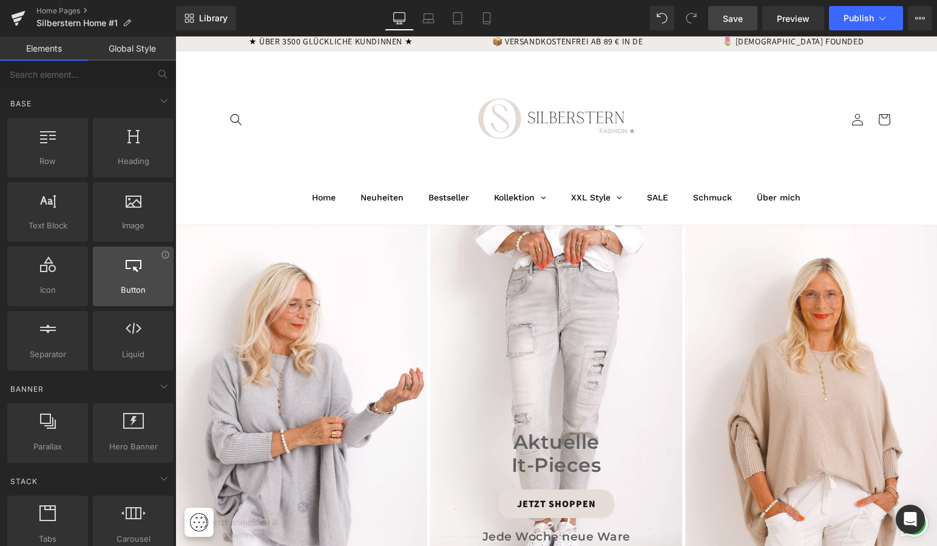
click at [135, 291] on span "Button" at bounding box center [133, 289] width 73 height 13
click at [132, 276] on div at bounding box center [133, 269] width 73 height 27
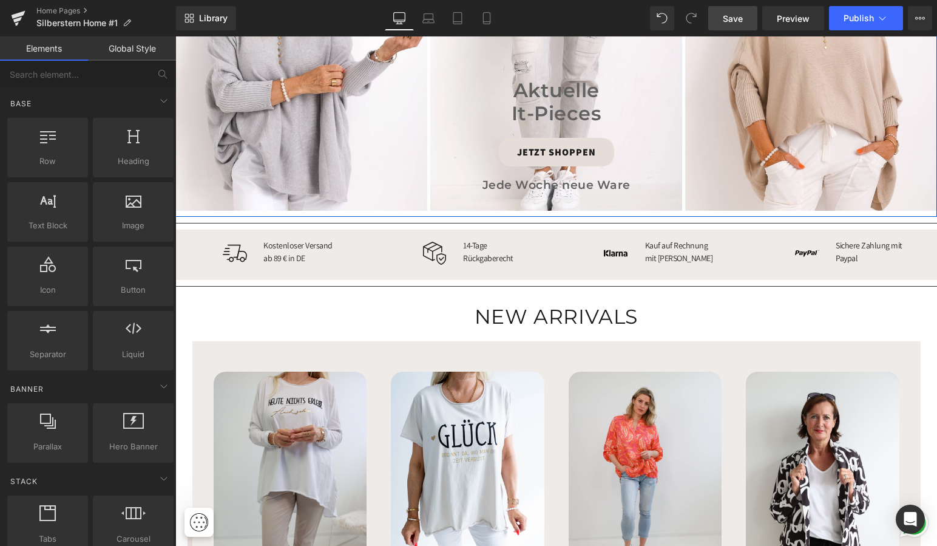
scroll to position [358, 0]
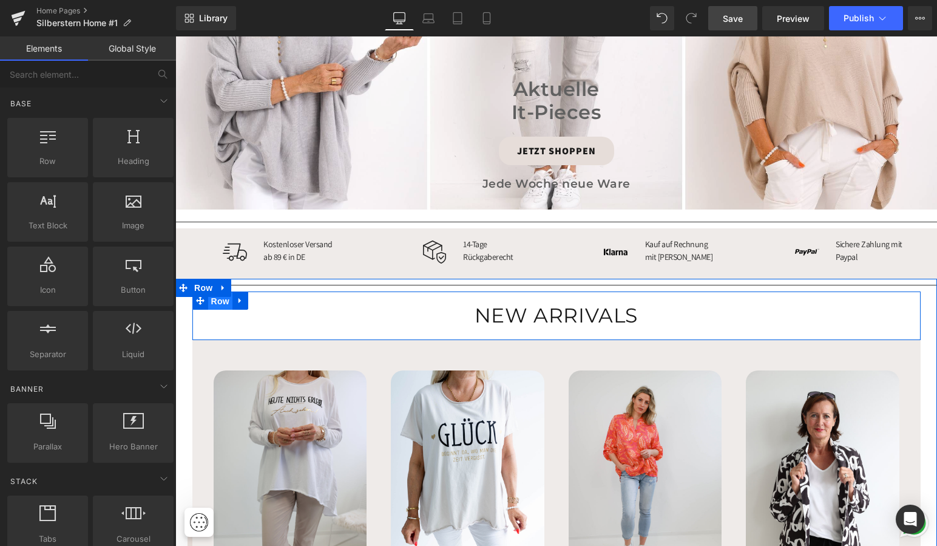
click at [212, 295] on span "Row" at bounding box center [220, 301] width 24 height 18
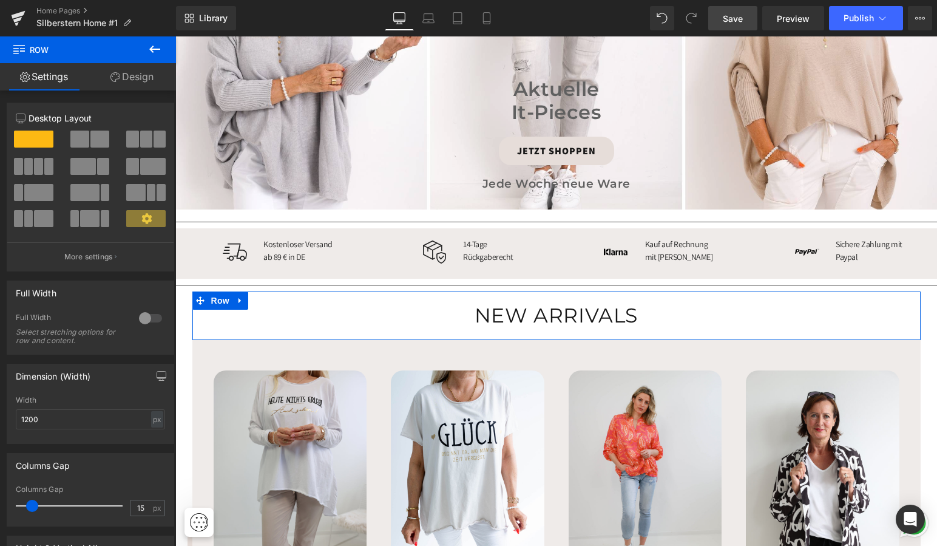
click at [129, 79] on link "Design" at bounding box center [132, 76] width 88 height 27
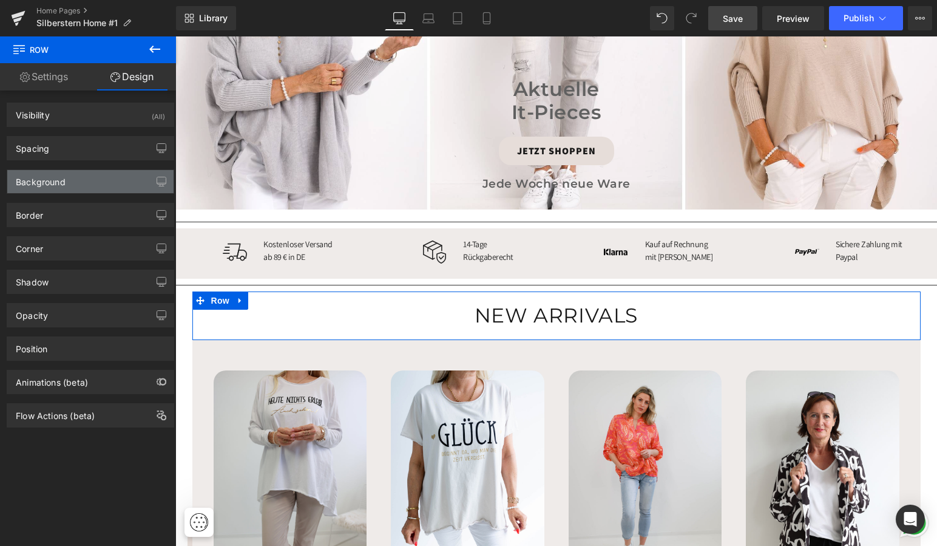
click at [69, 185] on div "Background" at bounding box center [90, 181] width 166 height 23
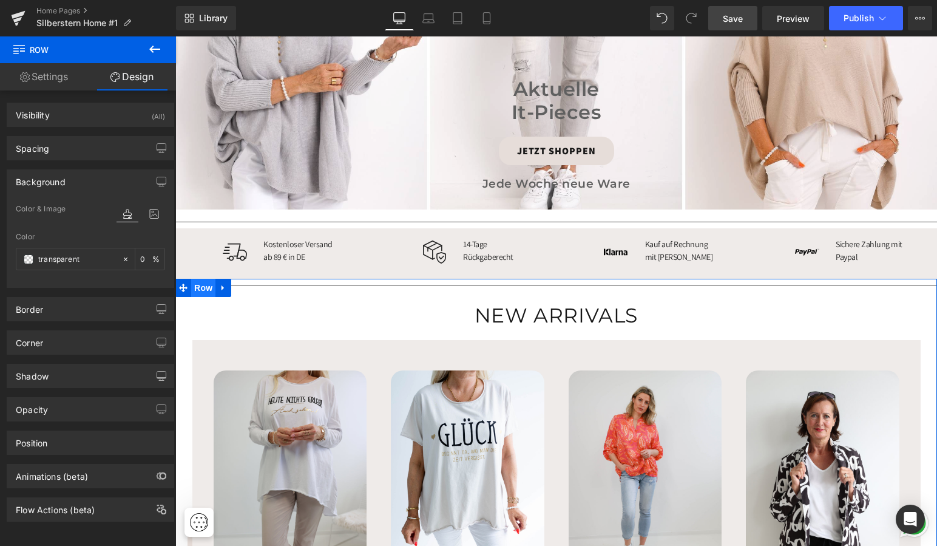
click at [198, 279] on span "Row" at bounding box center [203, 288] width 24 height 18
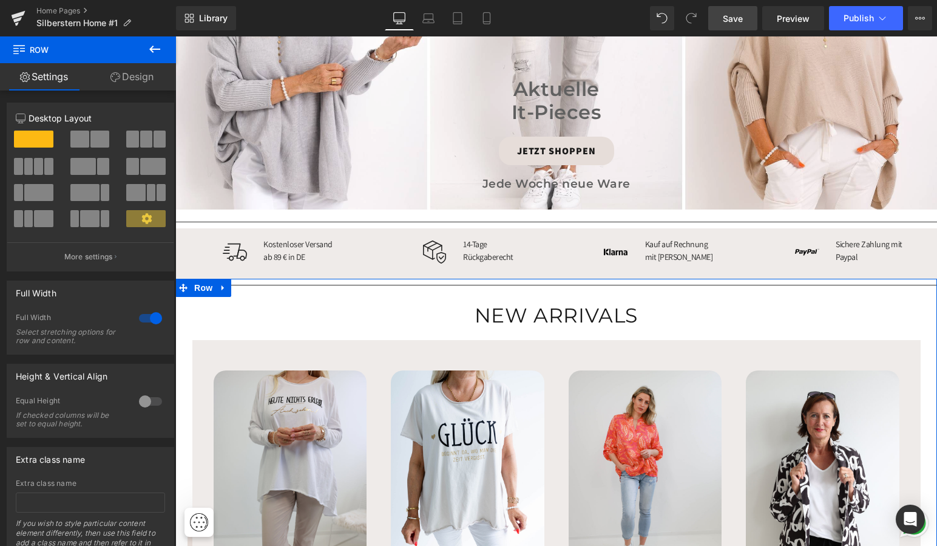
click at [138, 72] on link "Design" at bounding box center [132, 76] width 88 height 27
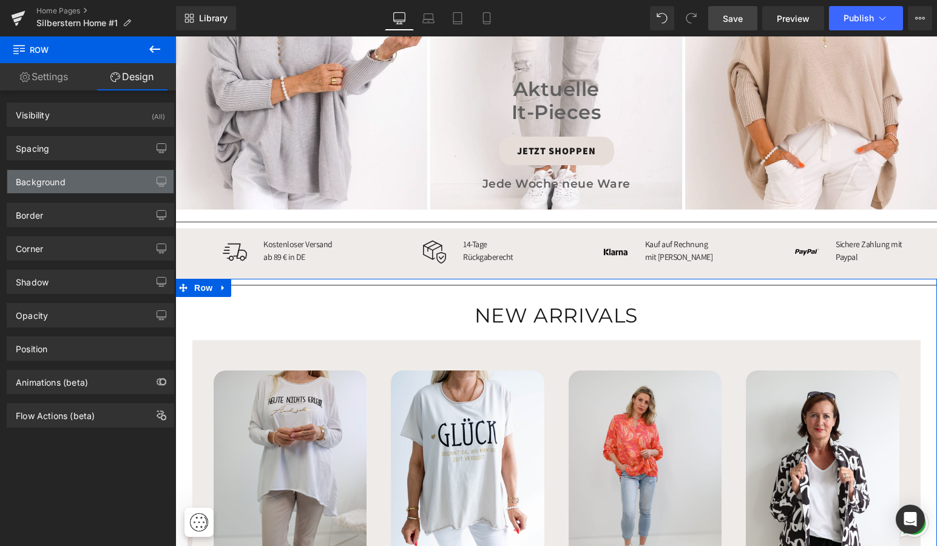
click at [60, 178] on div "Background" at bounding box center [41, 178] width 50 height 17
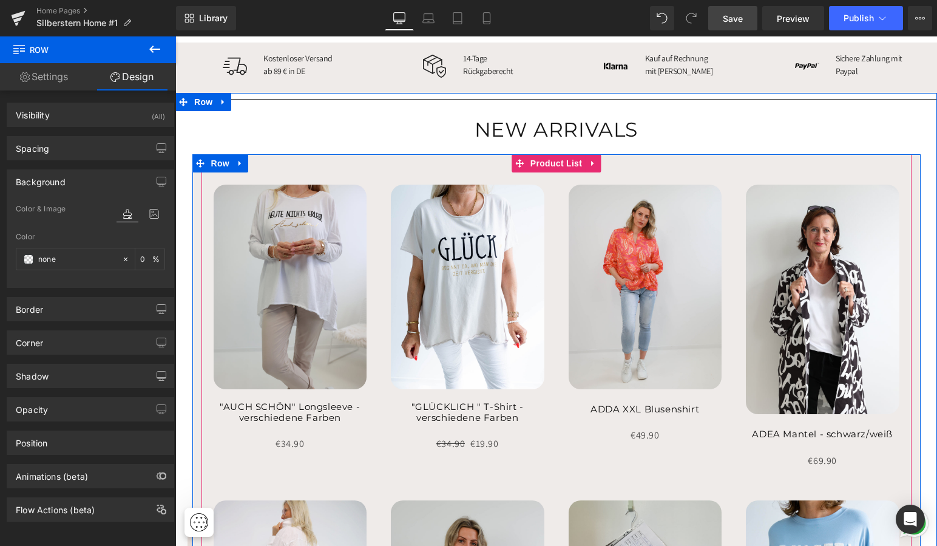
scroll to position [543, 0]
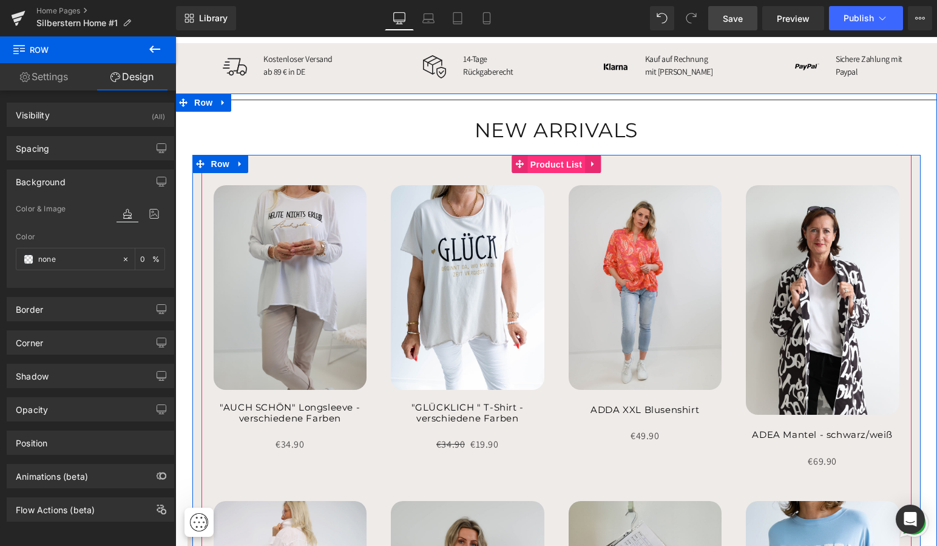
click at [549, 157] on span "Product List" at bounding box center [557, 164] width 58 height 18
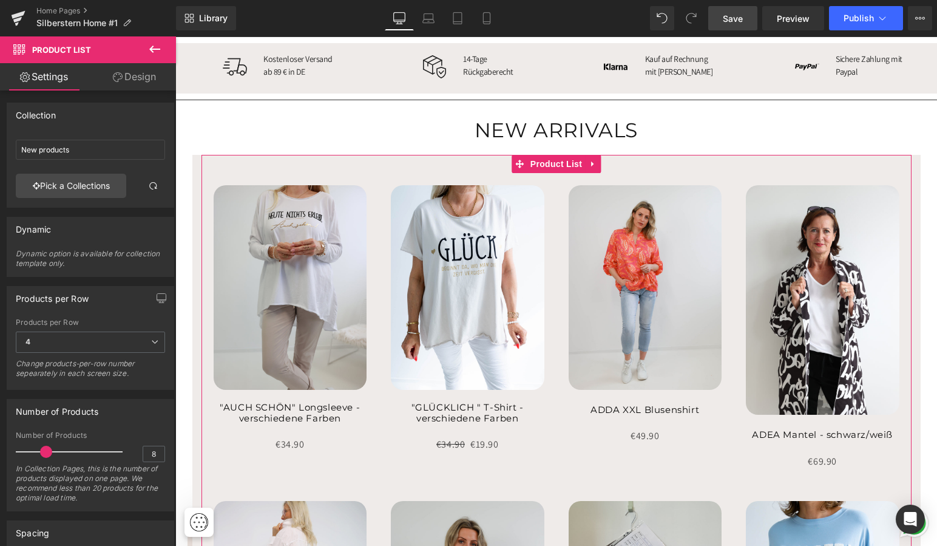
click at [132, 79] on link "Design" at bounding box center [134, 76] width 88 height 27
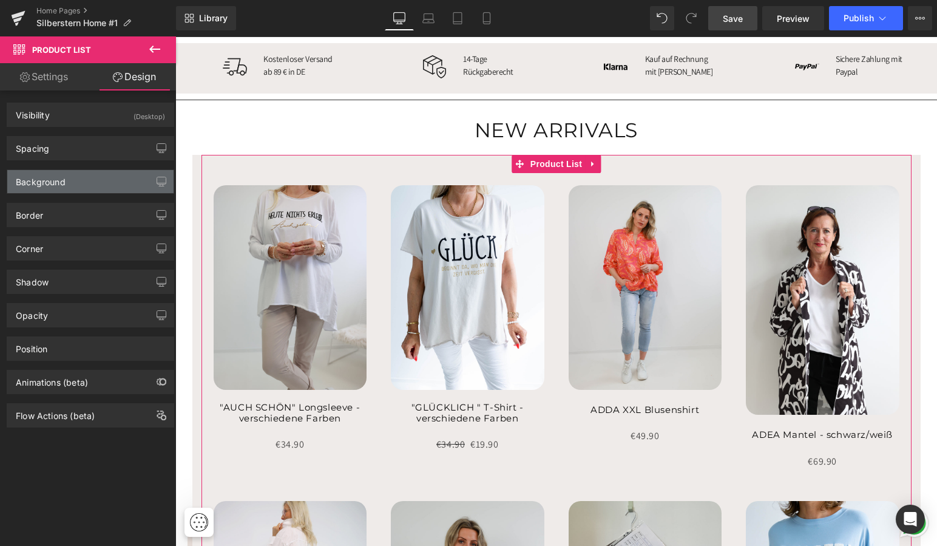
click at [97, 184] on div "Background" at bounding box center [90, 181] width 166 height 23
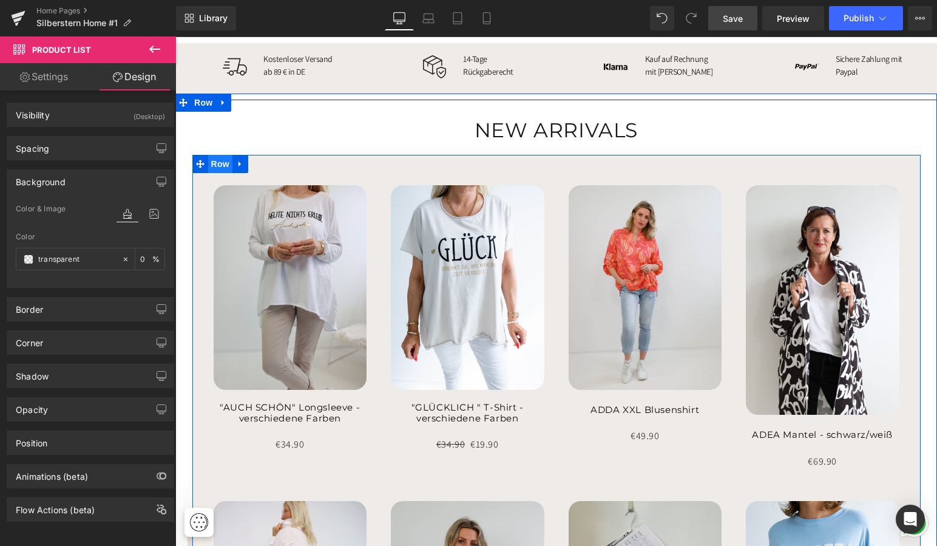
click at [219, 157] on span "Row" at bounding box center [220, 164] width 24 height 18
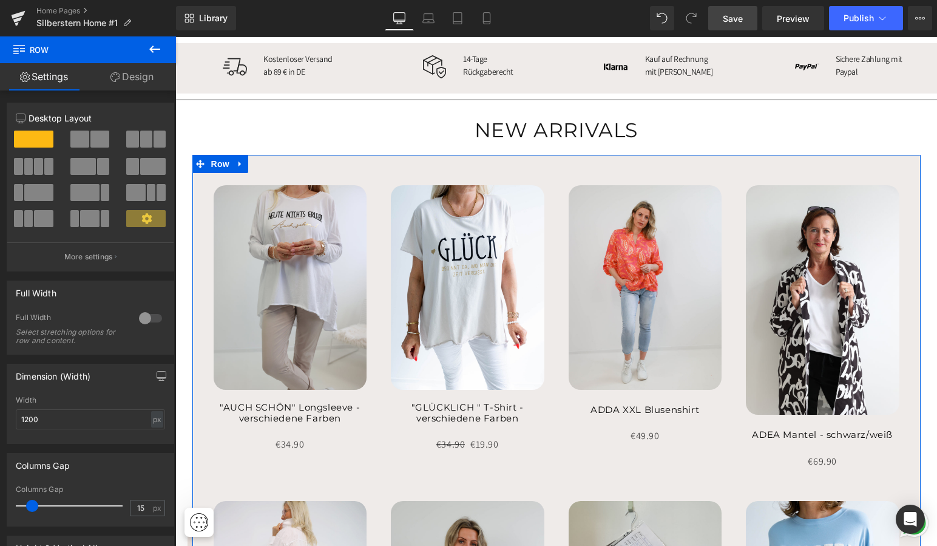
click at [127, 79] on link "Design" at bounding box center [132, 76] width 88 height 27
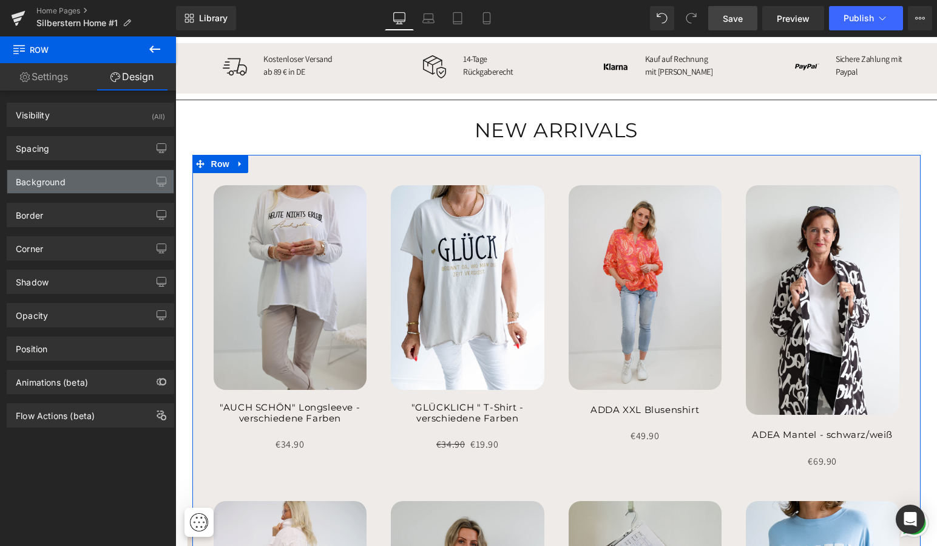
click at [70, 183] on div "Background" at bounding box center [90, 181] width 166 height 23
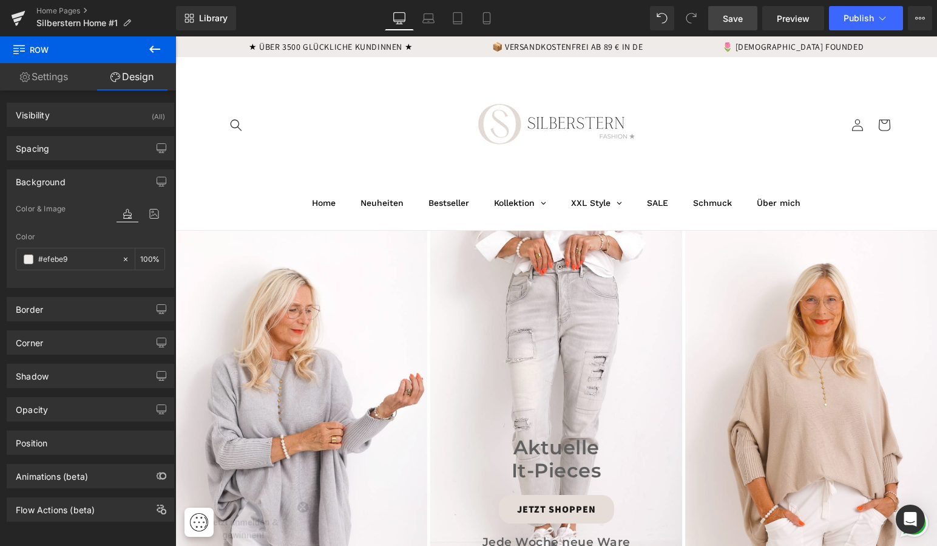
scroll to position [0, 0]
click at [807, 15] on span "Preview" at bounding box center [793, 18] width 33 height 13
